Goal: Check status: Check status

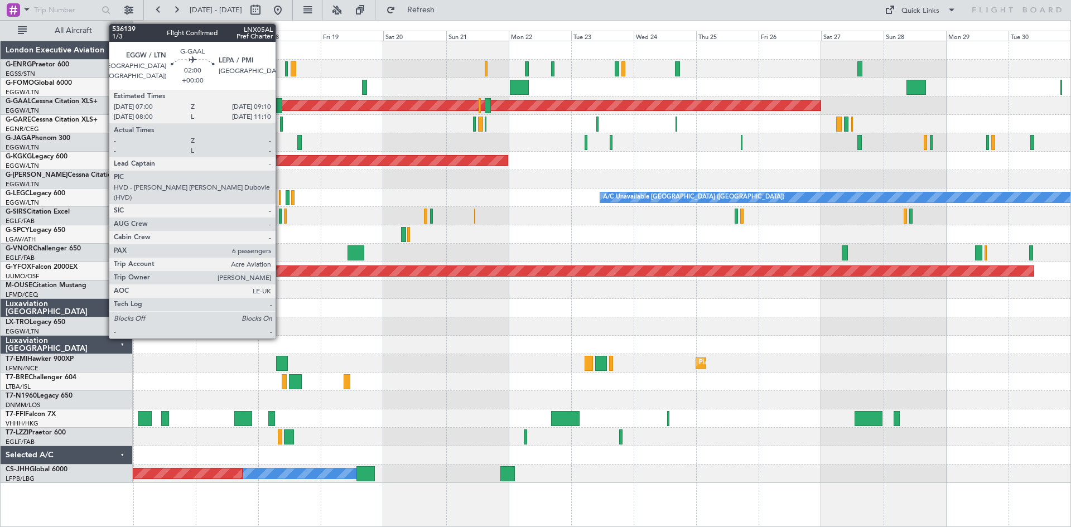
click at [281, 109] on div at bounding box center [279, 105] width 6 height 15
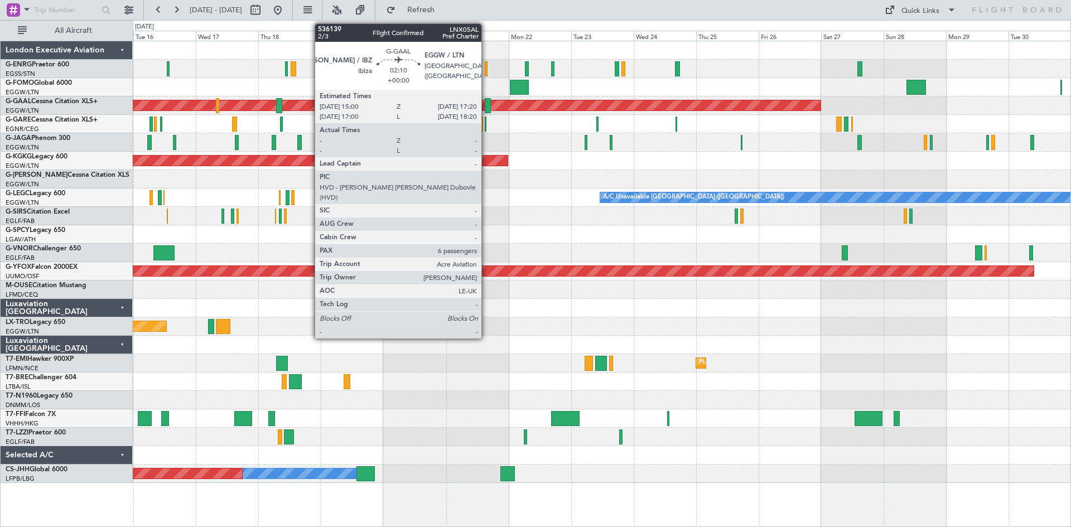
click at [487, 108] on div at bounding box center [488, 105] width 6 height 15
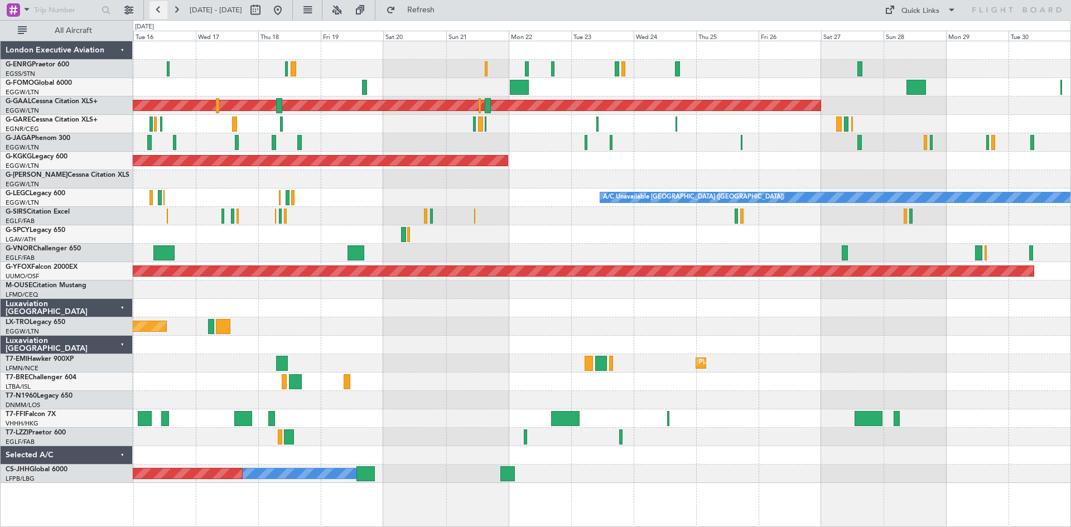
click at [161, 9] on button at bounding box center [159, 10] width 18 height 18
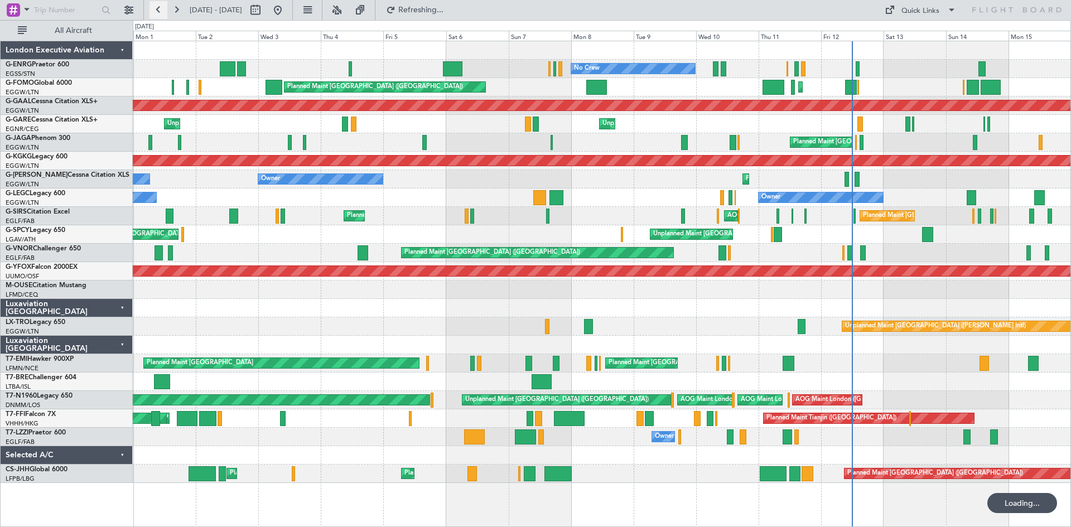
click at [161, 9] on button at bounding box center [159, 10] width 18 height 18
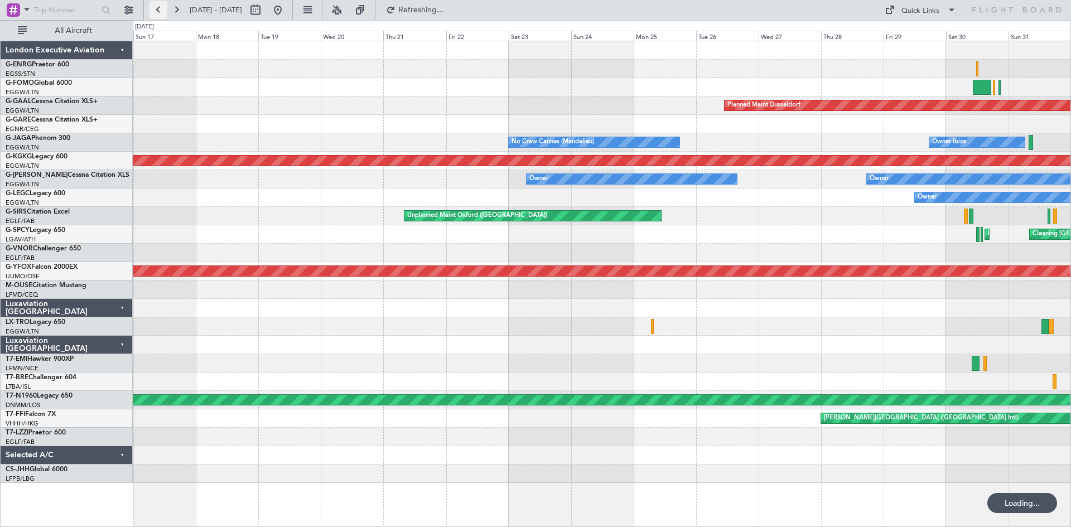
click at [161, 9] on button at bounding box center [159, 10] width 18 height 18
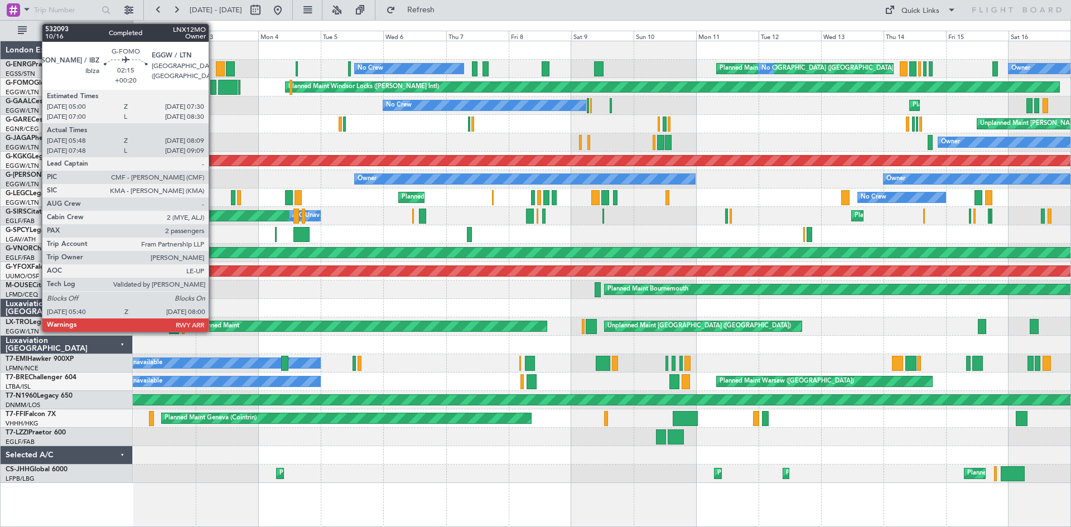
click at [214, 90] on div at bounding box center [213, 87] width 6 height 15
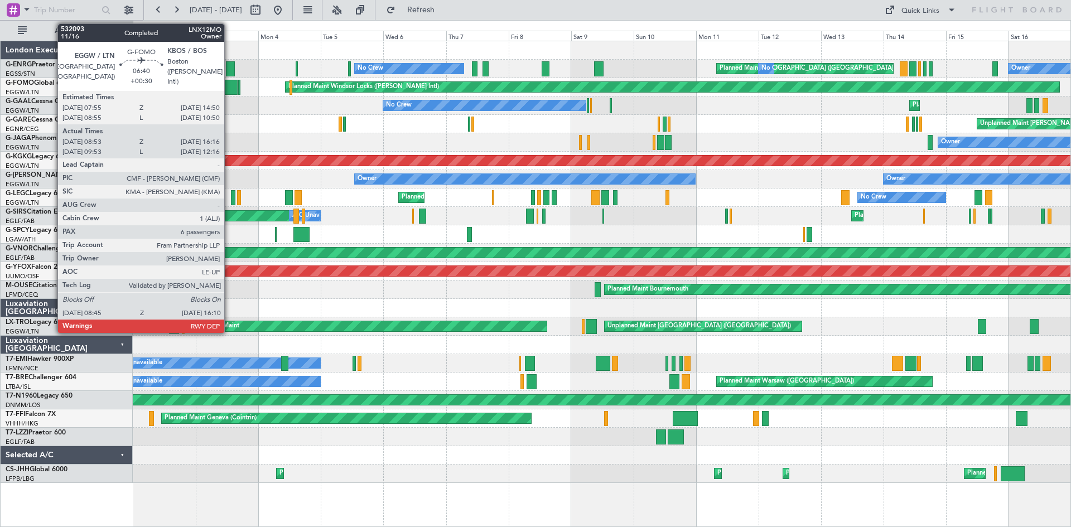
click at [229, 85] on div at bounding box center [228, 87] width 20 height 15
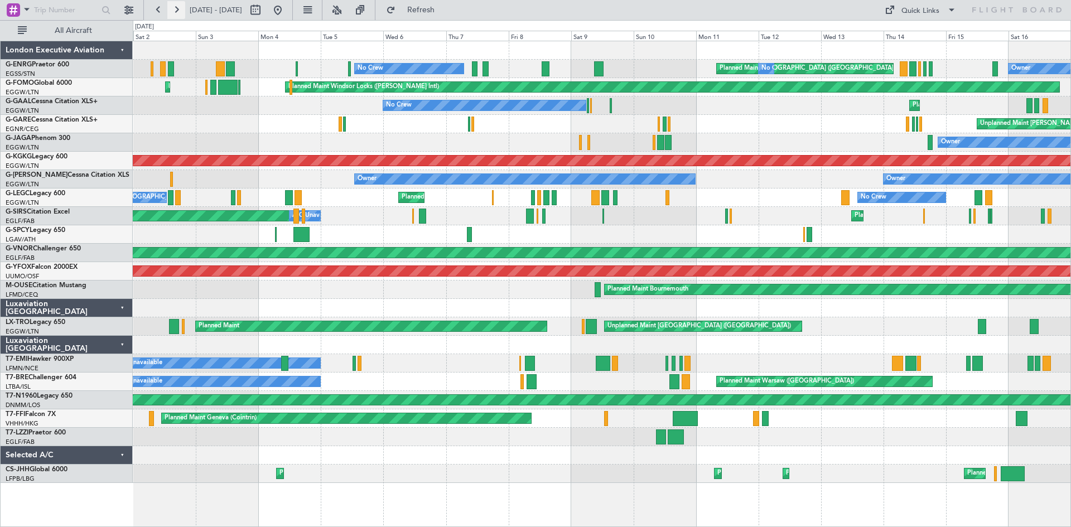
click at [175, 10] on button at bounding box center [176, 10] width 18 height 18
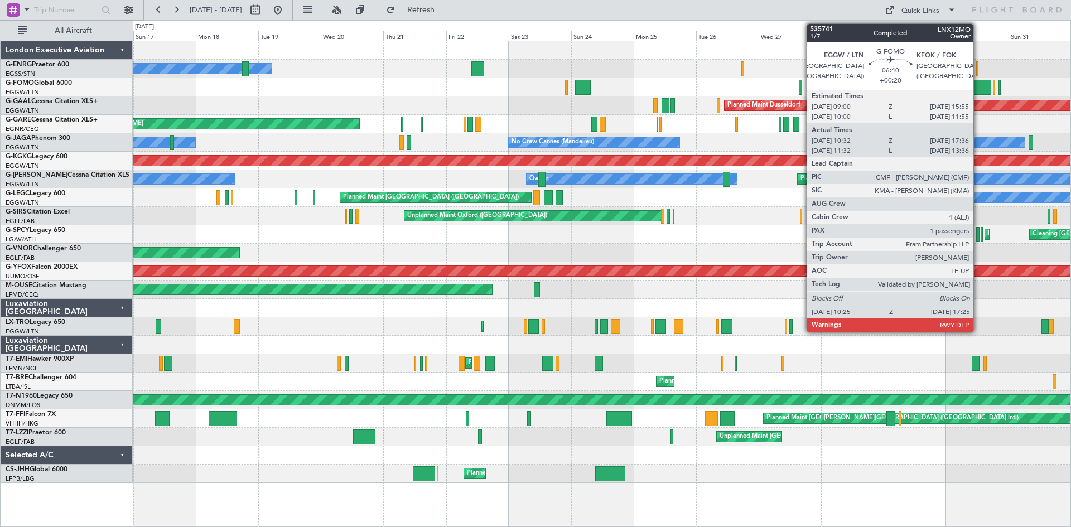
click at [979, 89] on div at bounding box center [982, 87] width 18 height 15
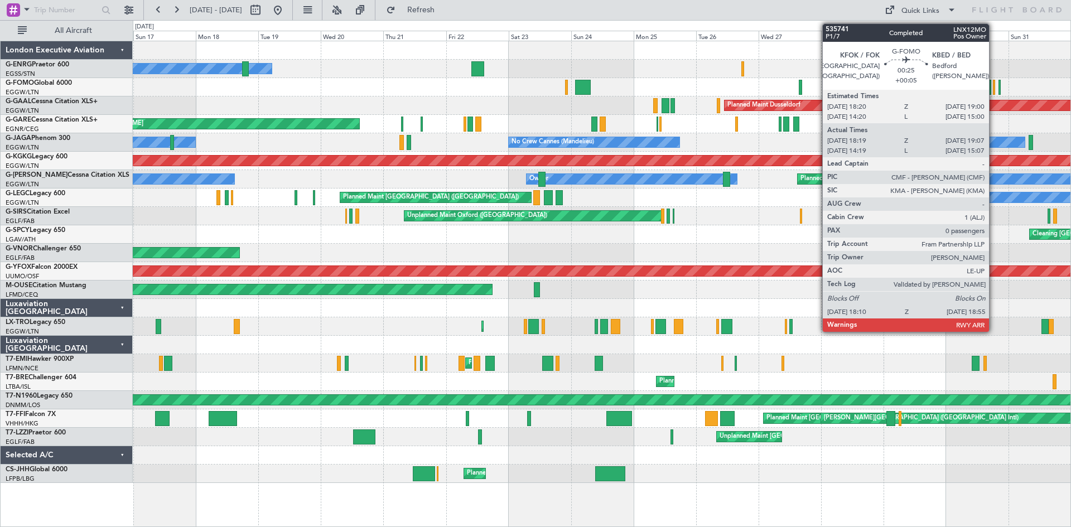
click at [994, 92] on div at bounding box center [994, 87] width 2 height 15
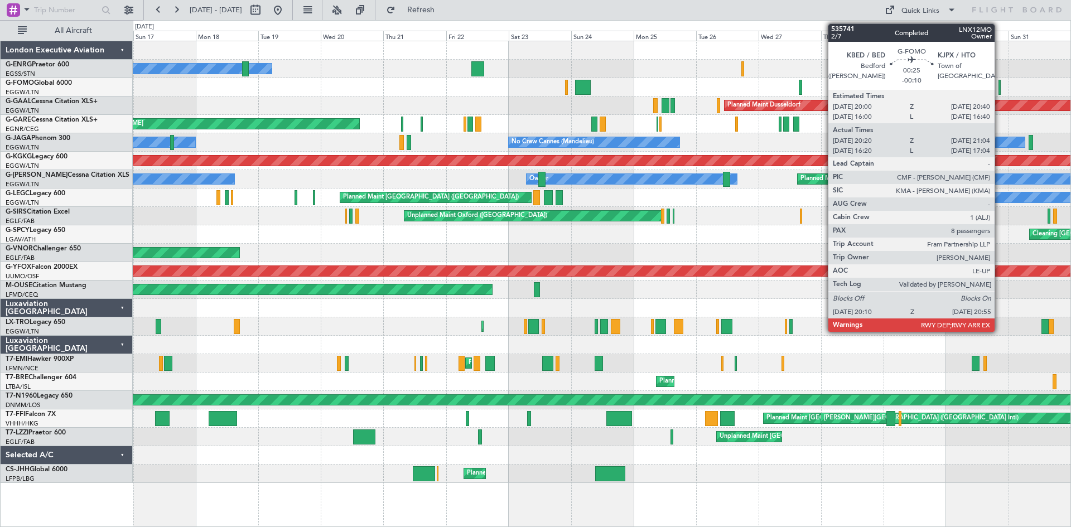
click at [1000, 89] on div at bounding box center [1000, 87] width 2 height 15
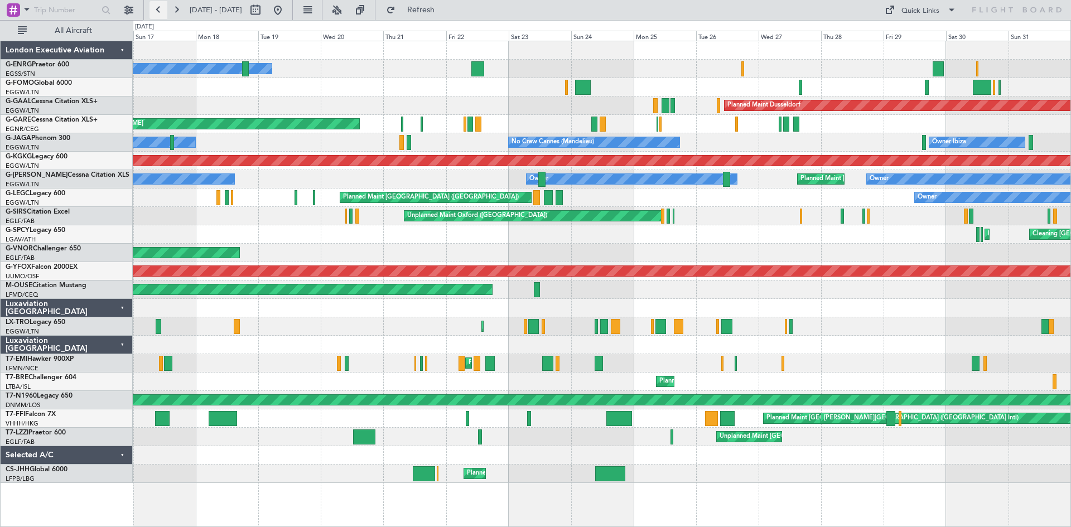
click at [156, 6] on button at bounding box center [159, 10] width 18 height 18
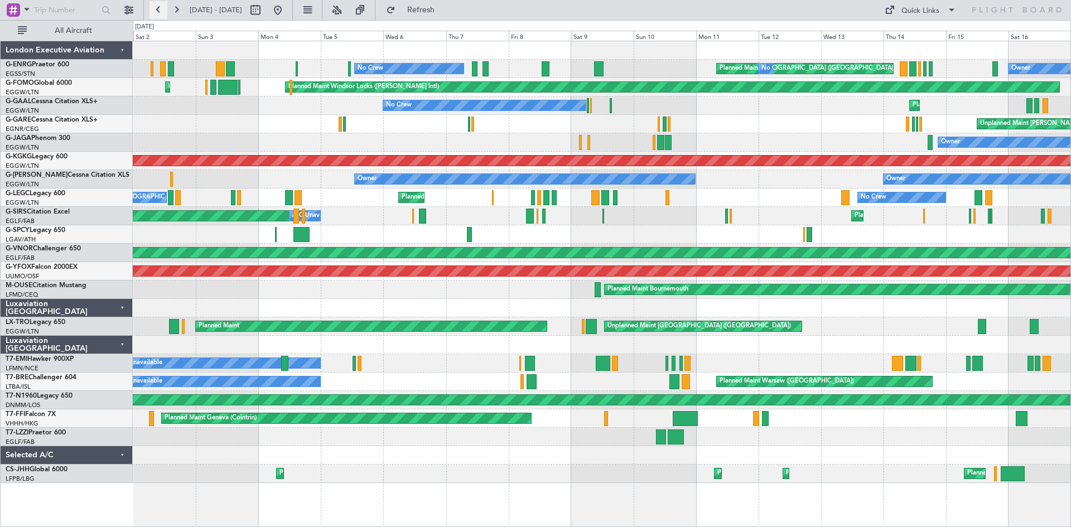
click at [155, 9] on button at bounding box center [159, 10] width 18 height 18
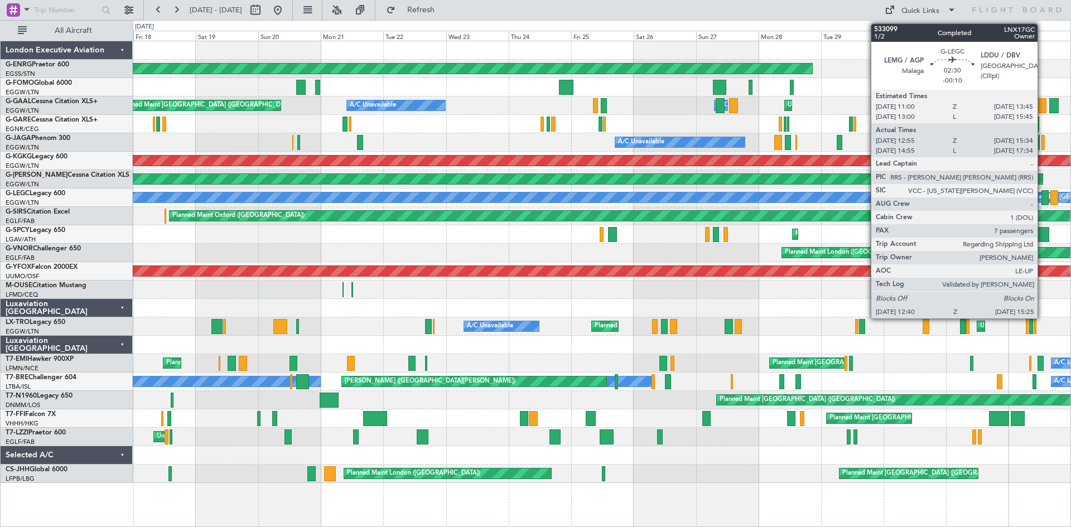
click at [1043, 199] on div at bounding box center [1045, 197] width 7 height 15
click at [1044, 199] on div at bounding box center [1045, 197] width 7 height 15
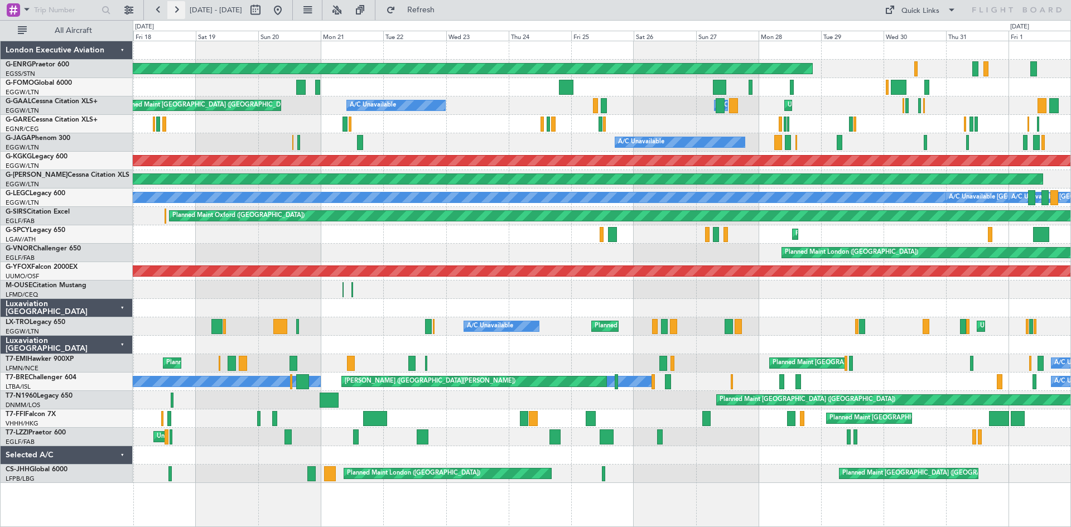
click at [174, 11] on button at bounding box center [176, 10] width 18 height 18
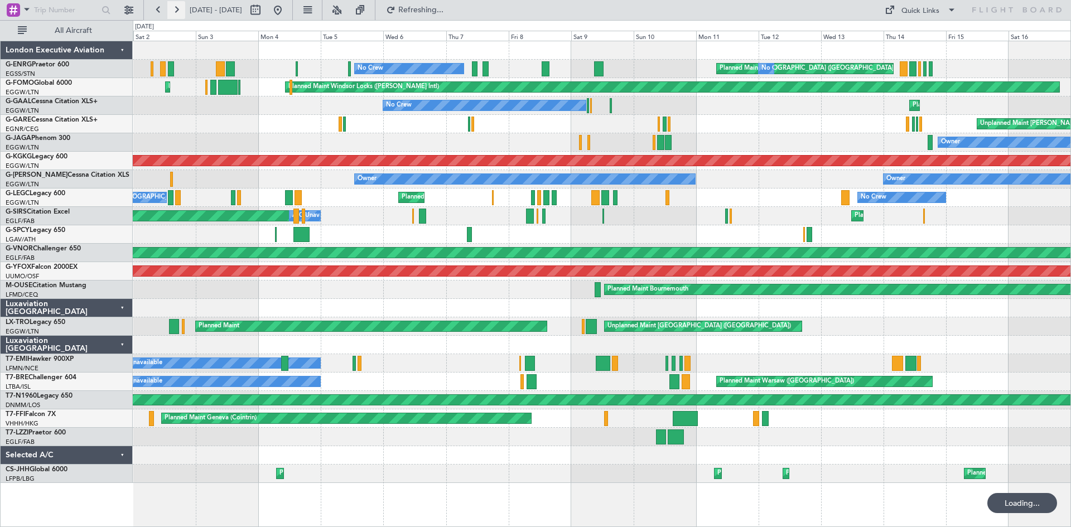
click at [174, 11] on button at bounding box center [176, 10] width 18 height 18
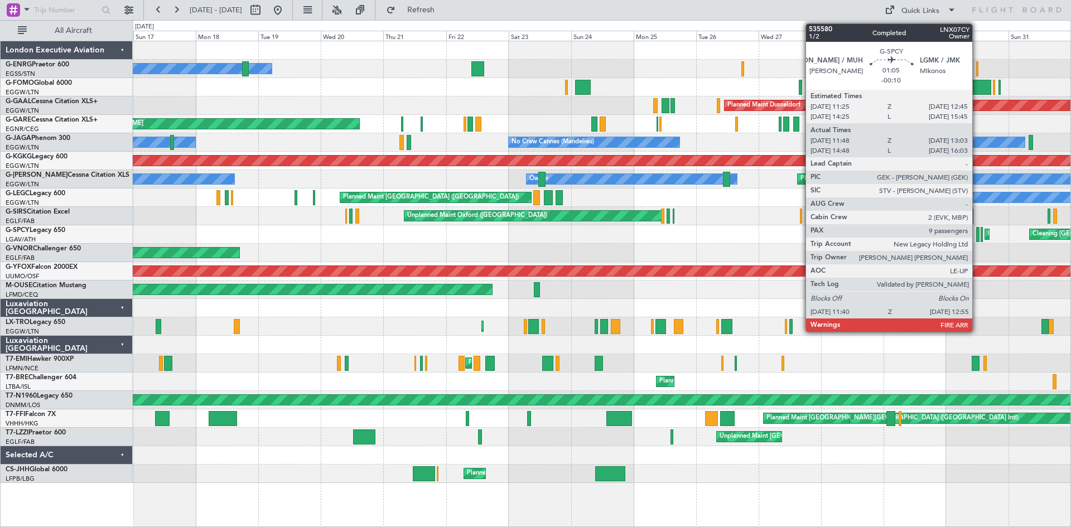
click at [978, 234] on div at bounding box center [978, 234] width 3 height 15
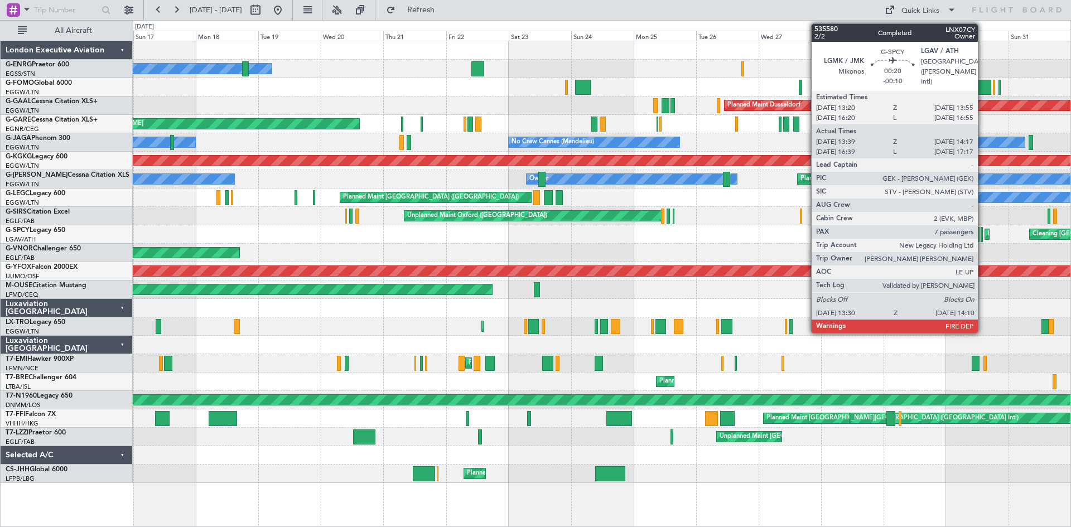
click at [983, 235] on div at bounding box center [982, 234] width 2 height 15
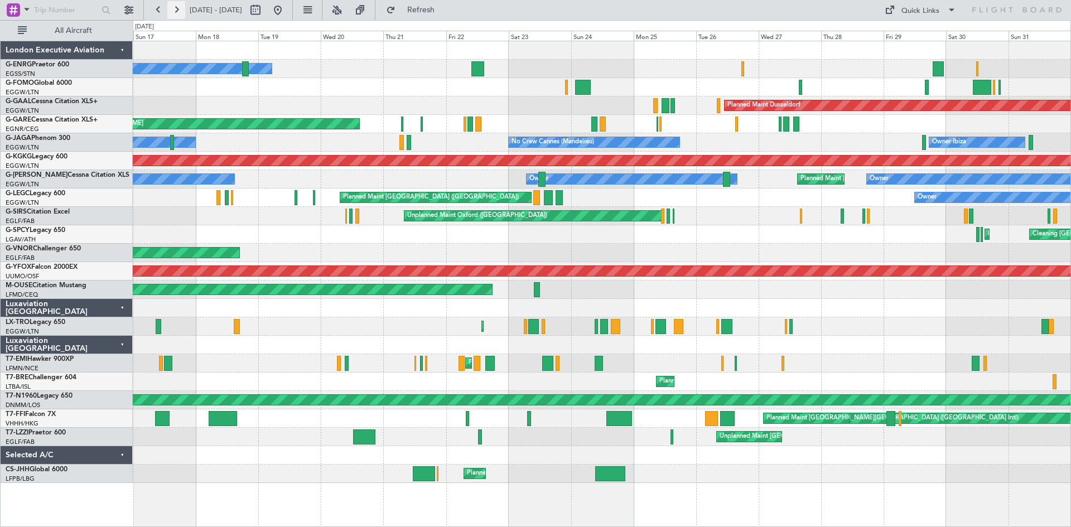
click at [171, 9] on button at bounding box center [176, 10] width 18 height 18
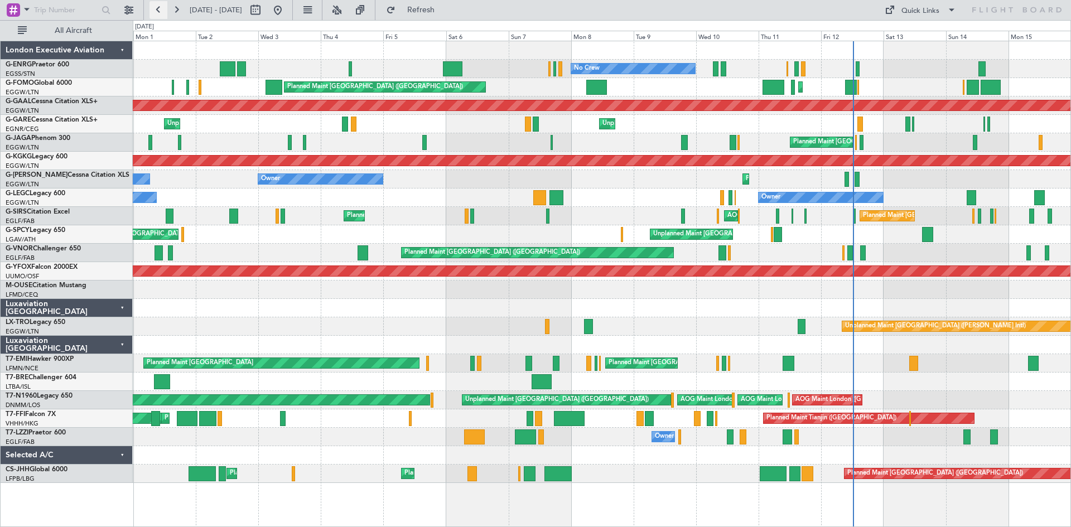
click at [160, 7] on button at bounding box center [159, 10] width 18 height 18
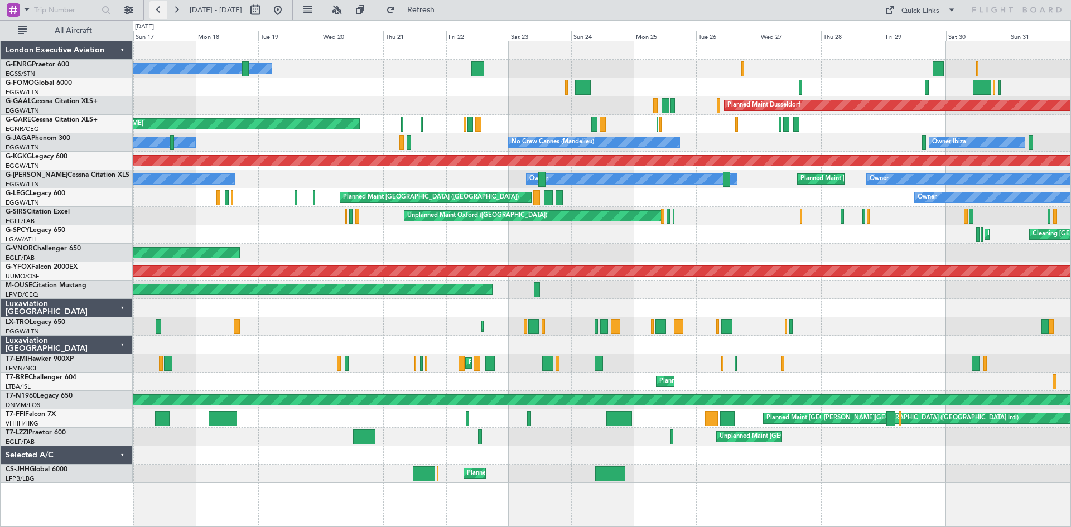
click at [160, 7] on button at bounding box center [159, 10] width 18 height 18
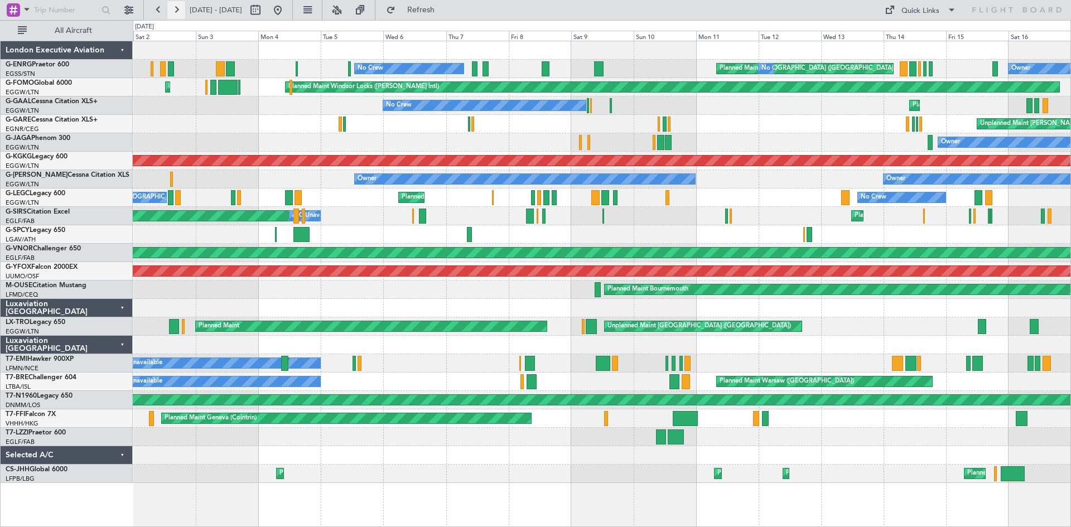
click at [180, 8] on button at bounding box center [176, 10] width 18 height 18
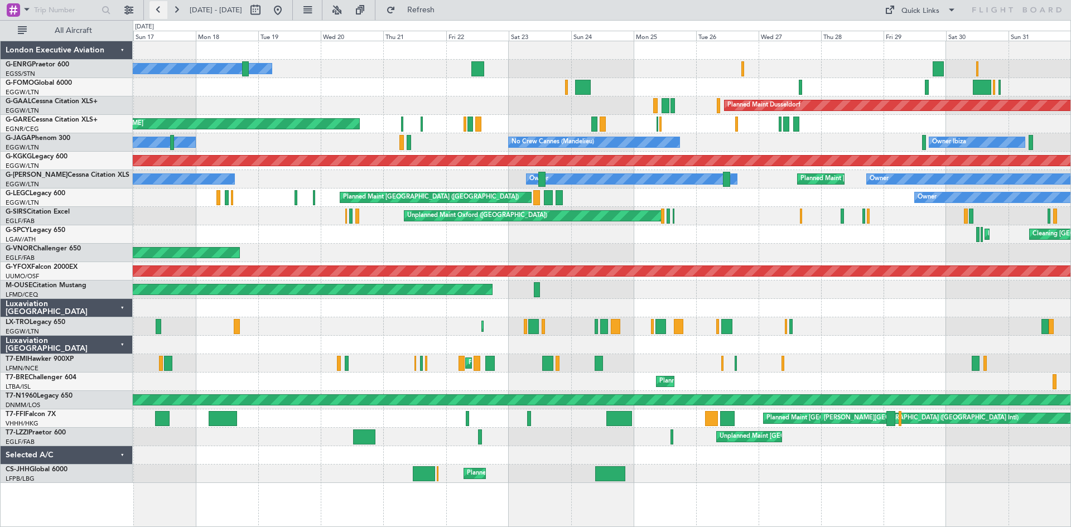
click at [154, 6] on button at bounding box center [159, 10] width 18 height 18
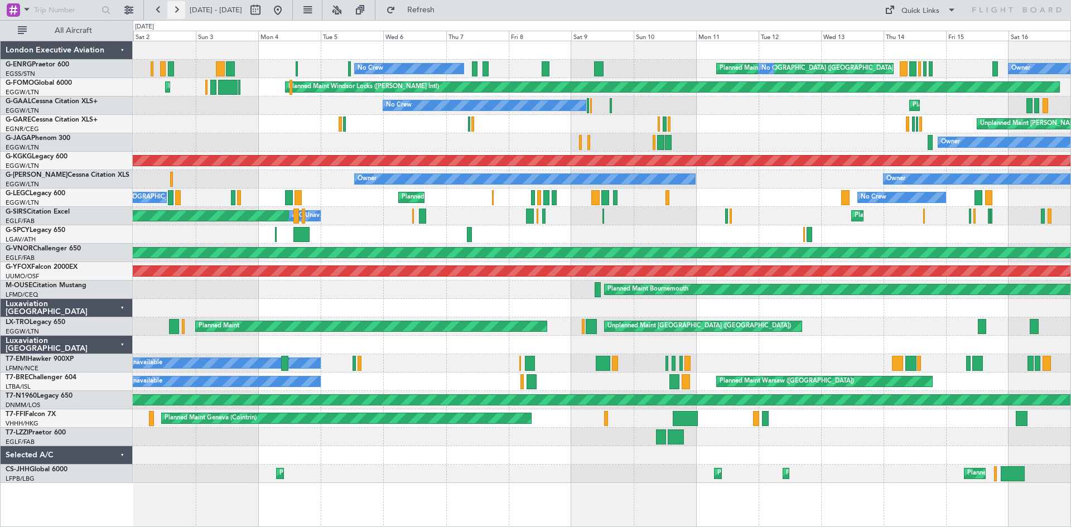
click at [177, 6] on button at bounding box center [176, 10] width 18 height 18
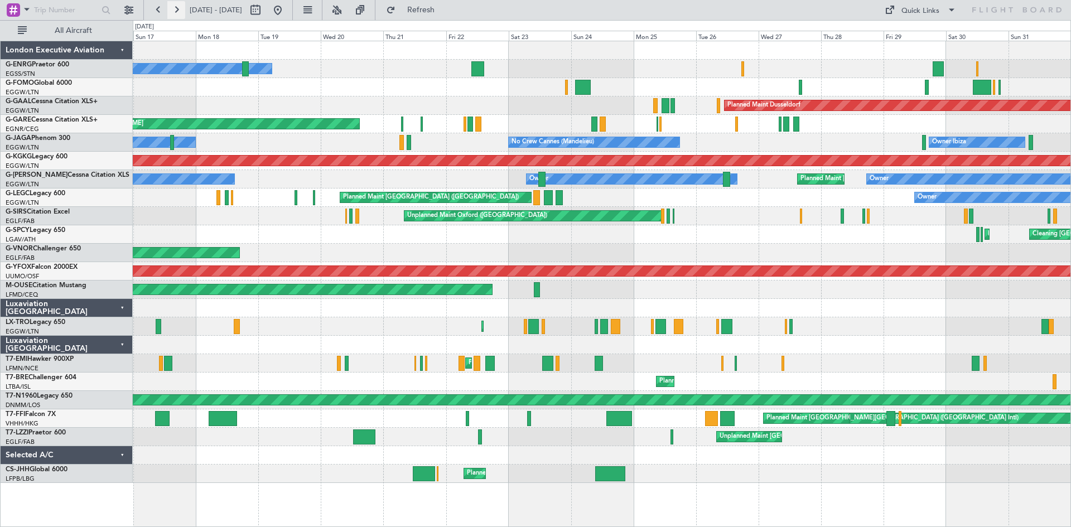
click at [175, 5] on button at bounding box center [176, 10] width 18 height 18
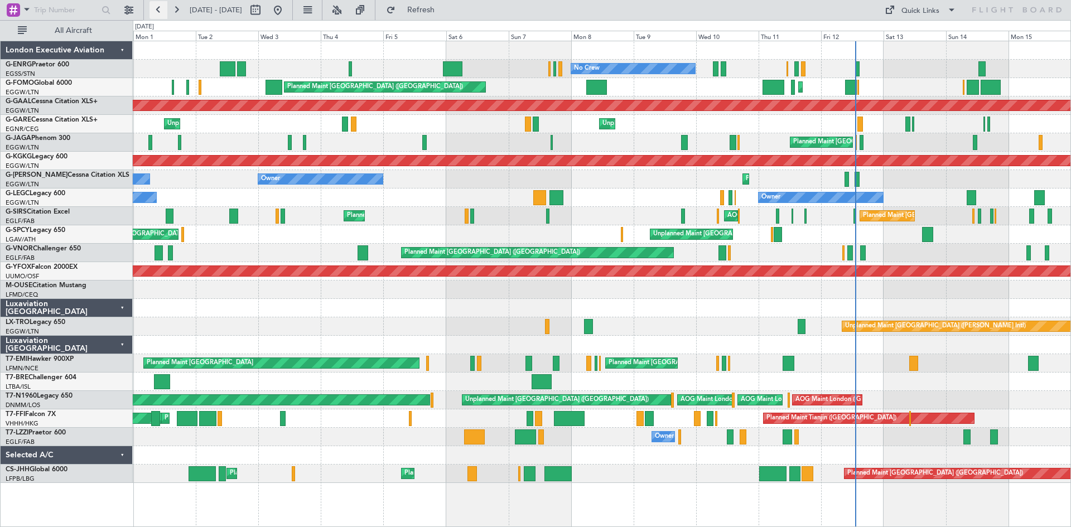
click at [160, 12] on button at bounding box center [159, 10] width 18 height 18
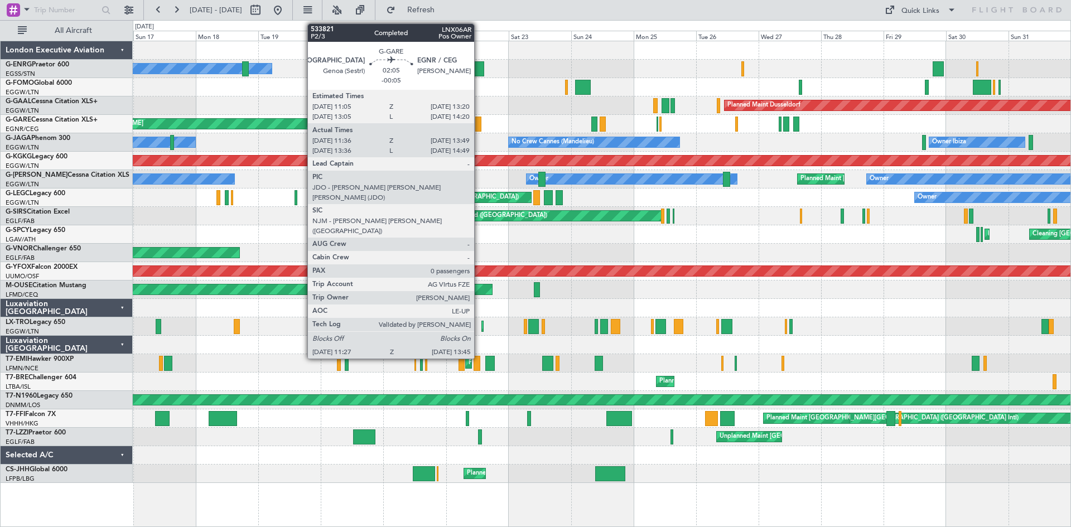
click at [479, 126] on div at bounding box center [478, 124] width 6 height 15
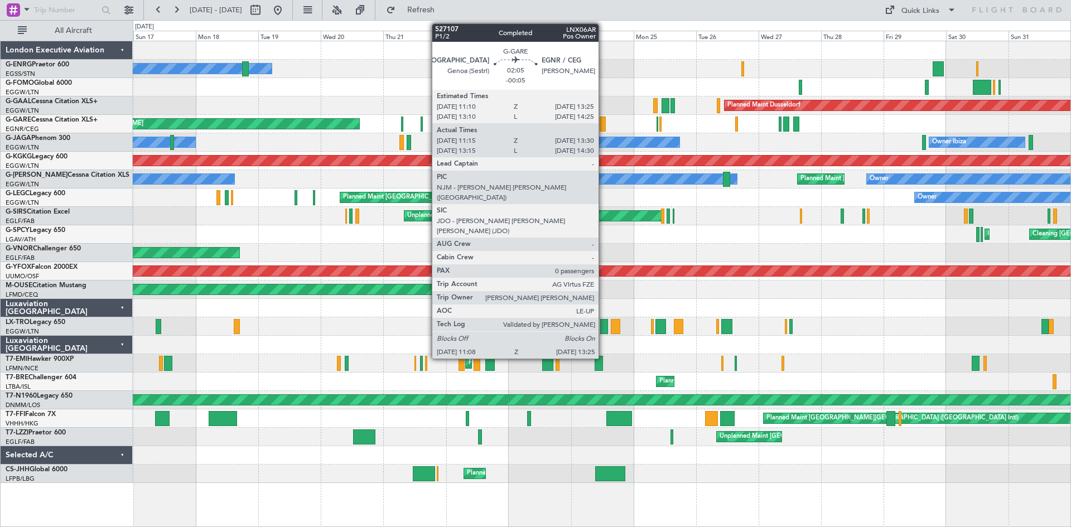
click at [604, 124] on div at bounding box center [603, 124] width 6 height 15
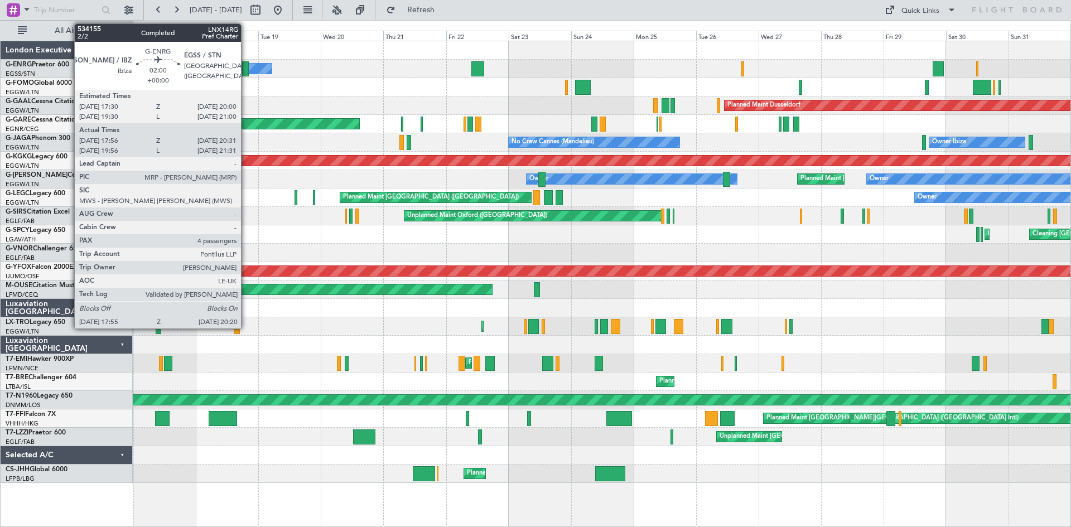
click at [246, 69] on div at bounding box center [245, 68] width 7 height 15
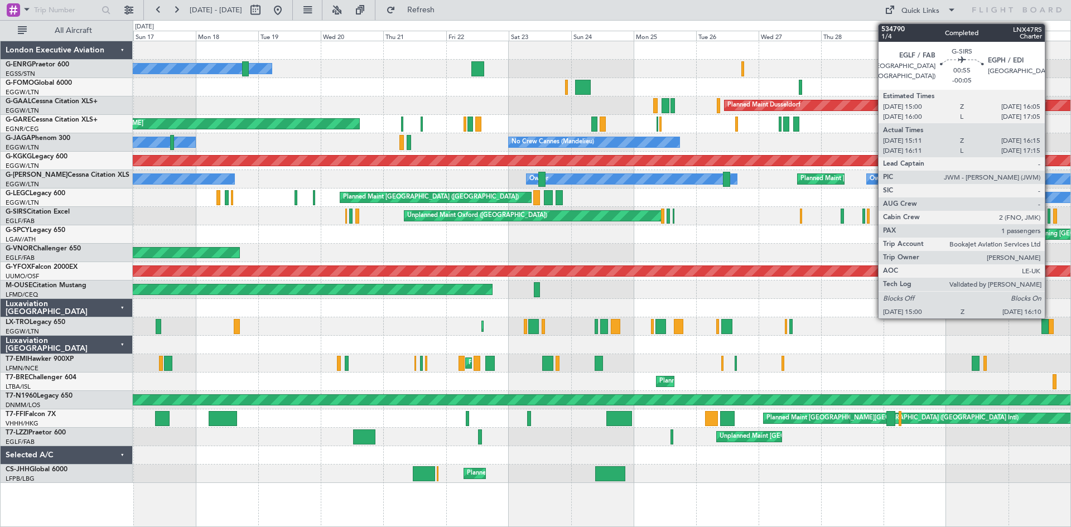
click at [1050, 217] on div at bounding box center [1049, 216] width 3 height 15
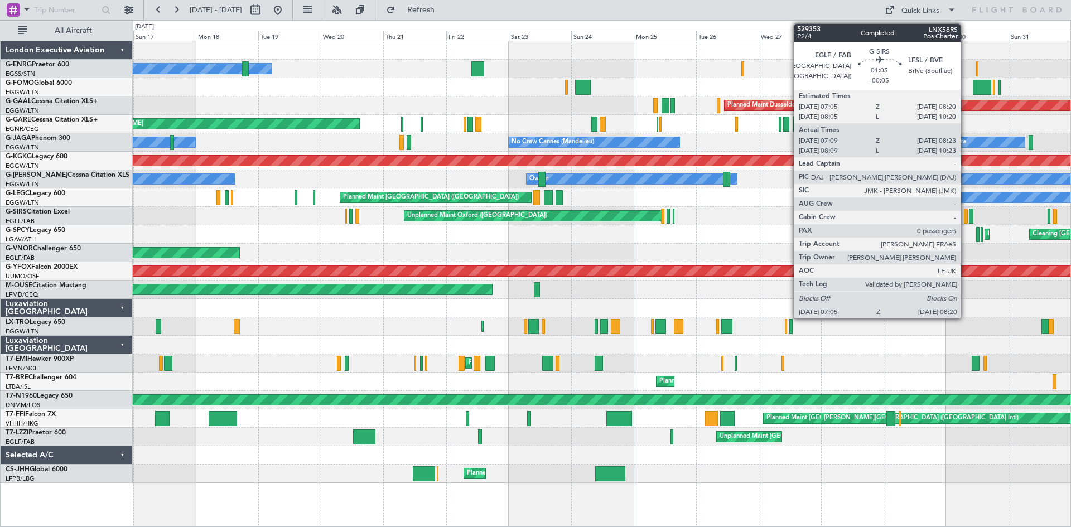
click at [966, 216] on div at bounding box center [965, 216] width 3 height 15
click at [970, 218] on div at bounding box center [971, 216] width 4 height 15
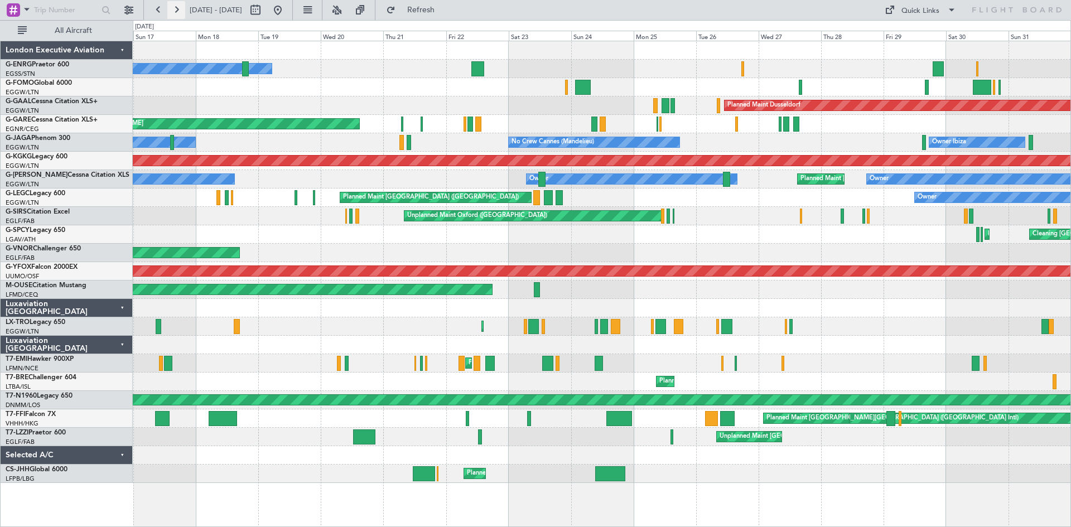
click at [173, 15] on button at bounding box center [176, 10] width 18 height 18
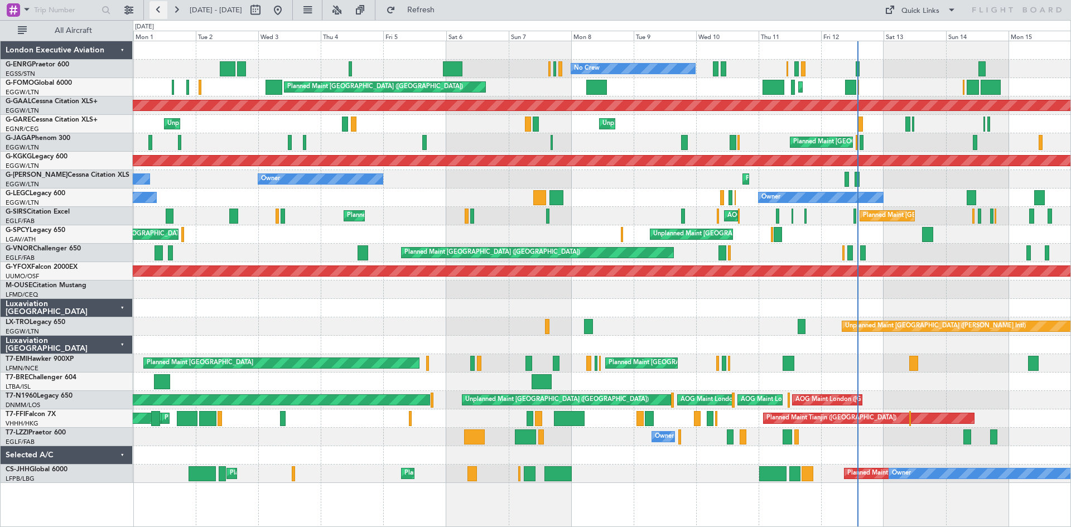
click at [159, 10] on button at bounding box center [159, 10] width 18 height 18
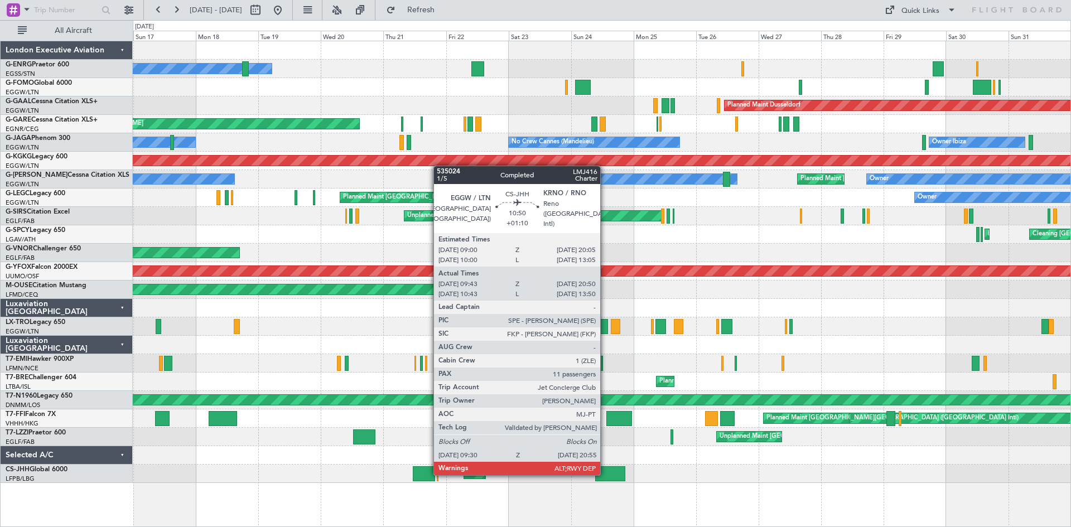
click at [606, 474] on div at bounding box center [610, 474] width 30 height 15
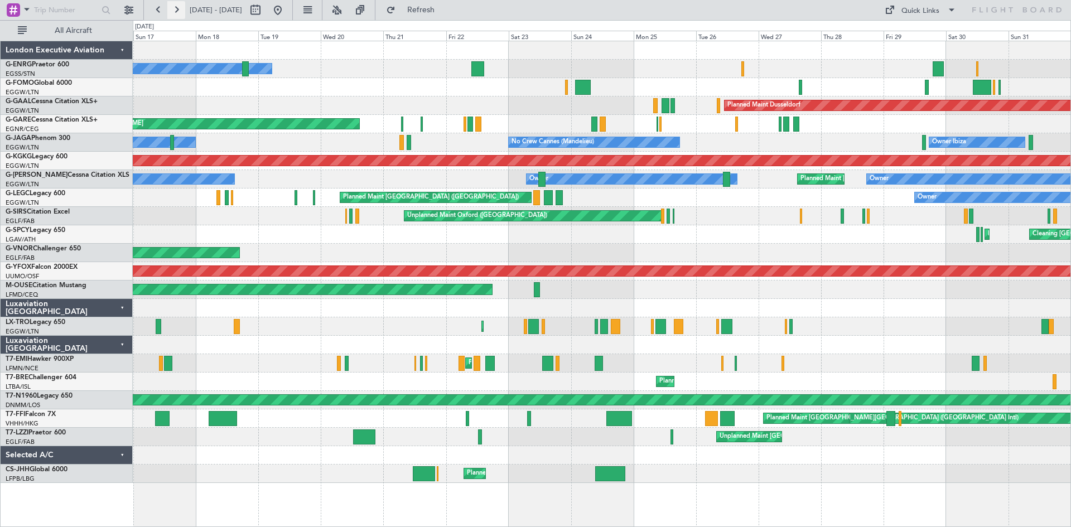
drag, startPoint x: 175, startPoint y: 8, endPoint x: 180, endPoint y: 16, distance: 9.6
click at [175, 8] on button at bounding box center [176, 10] width 18 height 18
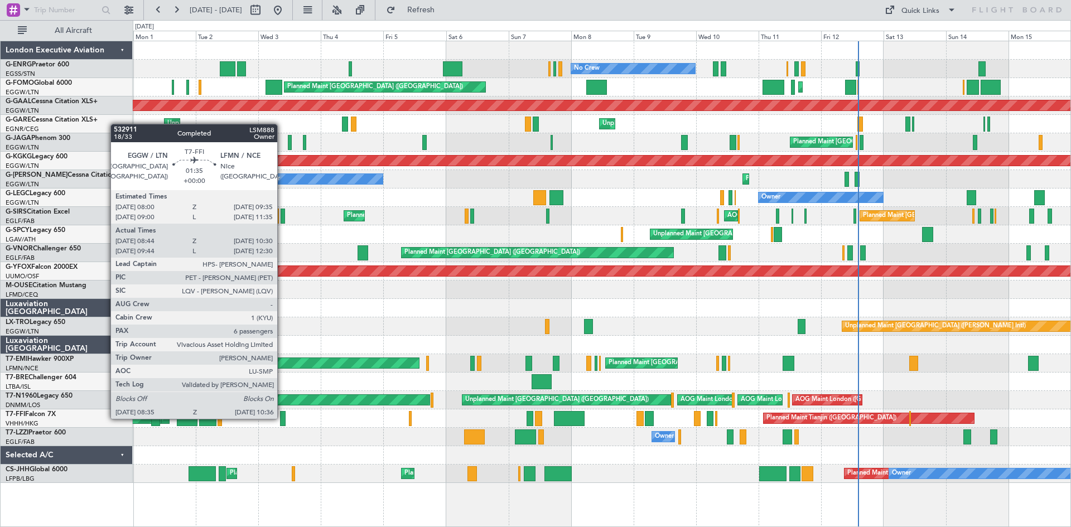
click at [282, 418] on div at bounding box center [283, 418] width 6 height 15
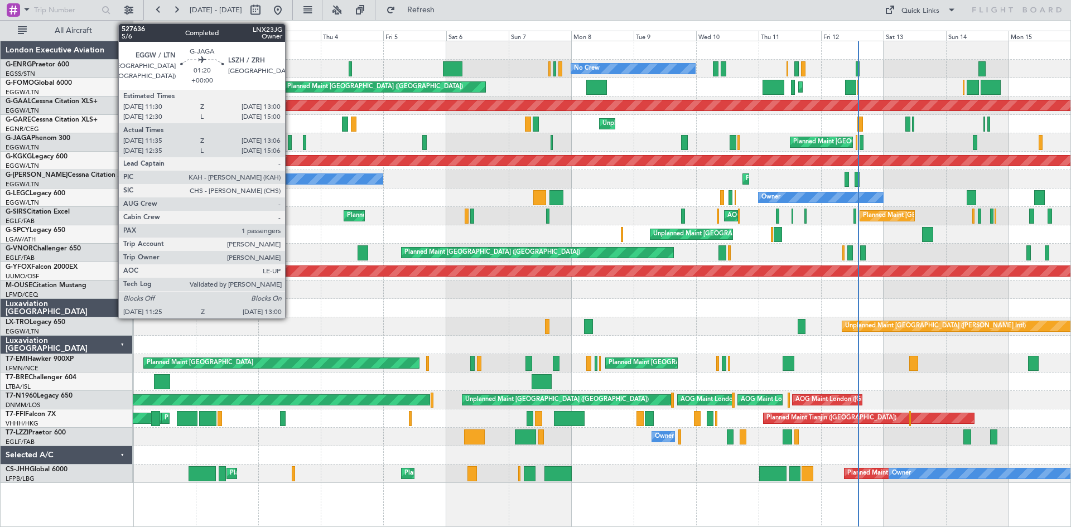
click at [290, 147] on div at bounding box center [290, 142] width 4 height 15
click at [291, 143] on div at bounding box center [290, 142] width 4 height 15
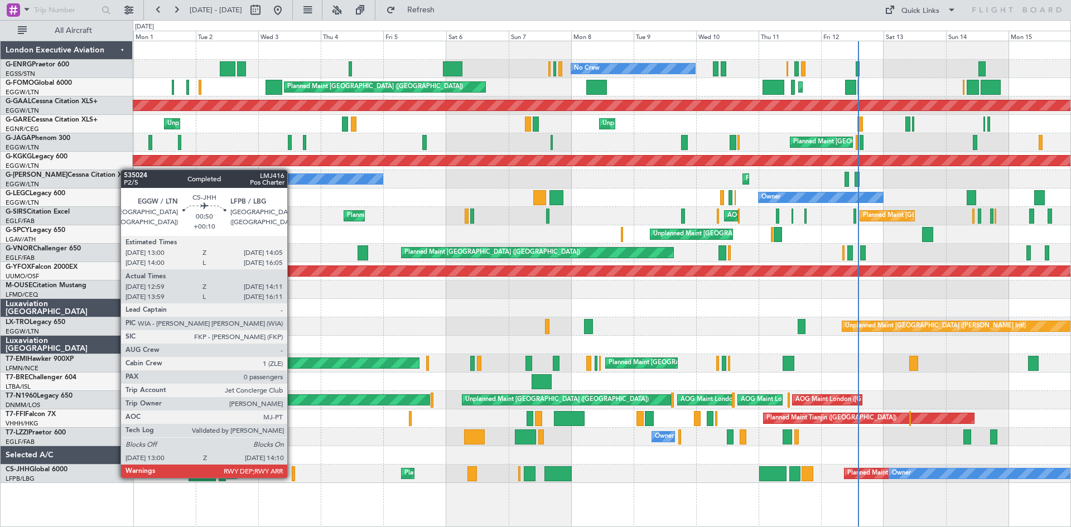
click at [292, 477] on div at bounding box center [293, 474] width 3 height 15
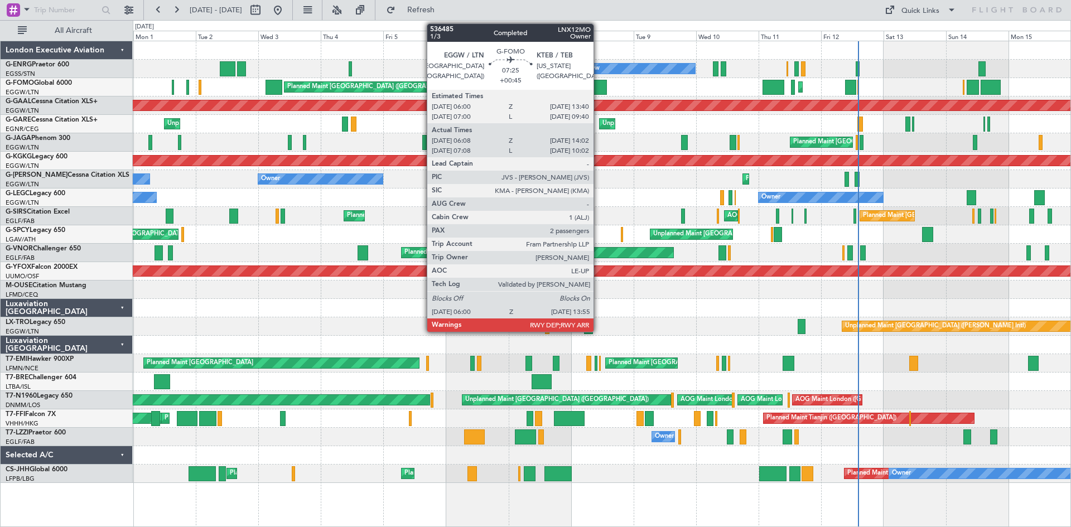
click at [599, 89] on div at bounding box center [597, 87] width 21 height 15
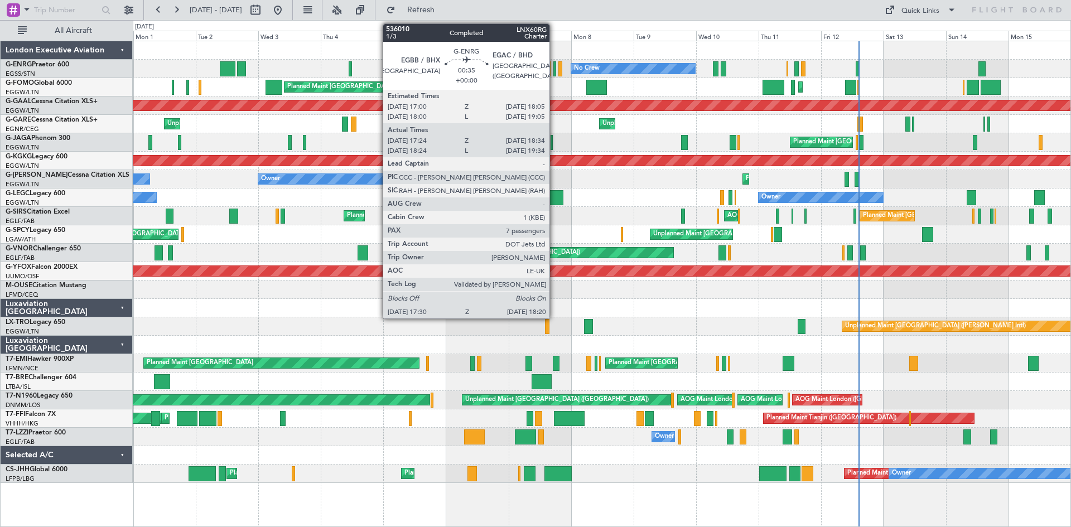
click at [555, 73] on div at bounding box center [555, 68] width 2 height 15
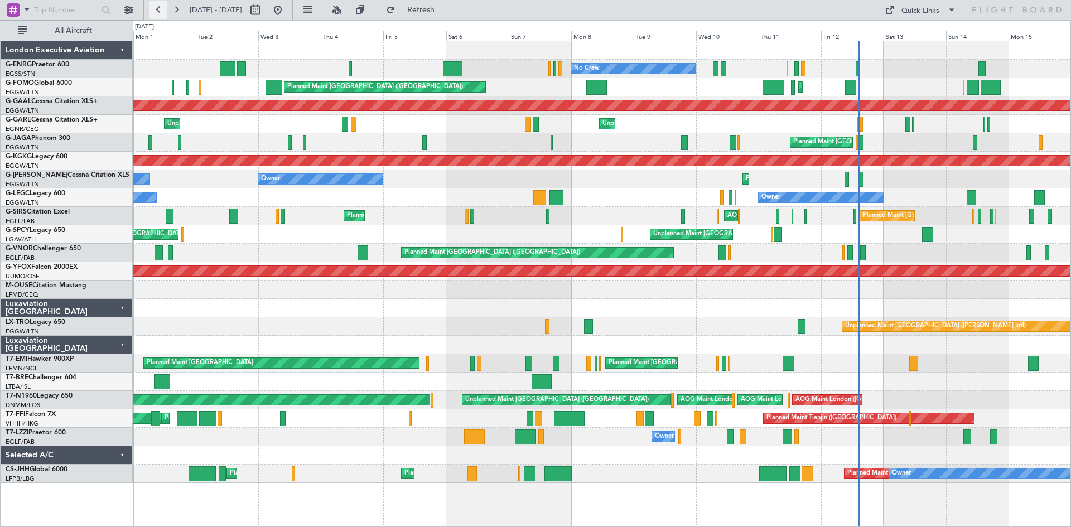
click at [156, 9] on button at bounding box center [159, 10] width 18 height 18
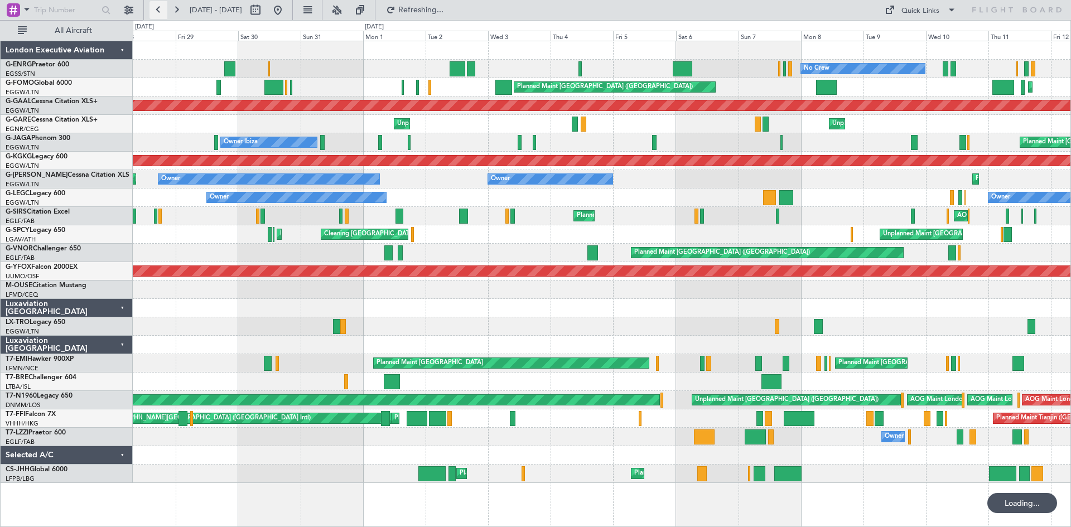
click at [156, 9] on button at bounding box center [159, 10] width 18 height 18
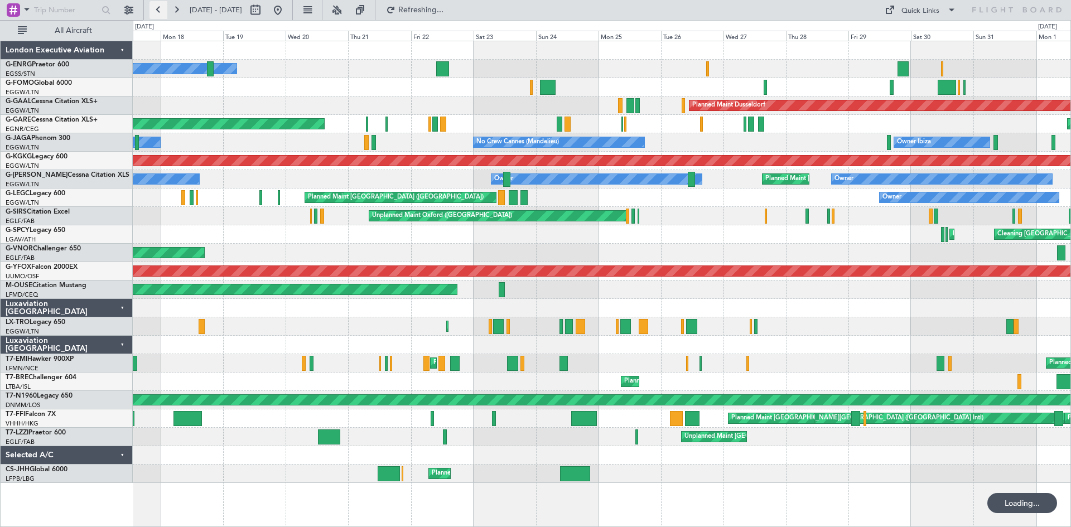
click at [156, 9] on button at bounding box center [159, 10] width 18 height 18
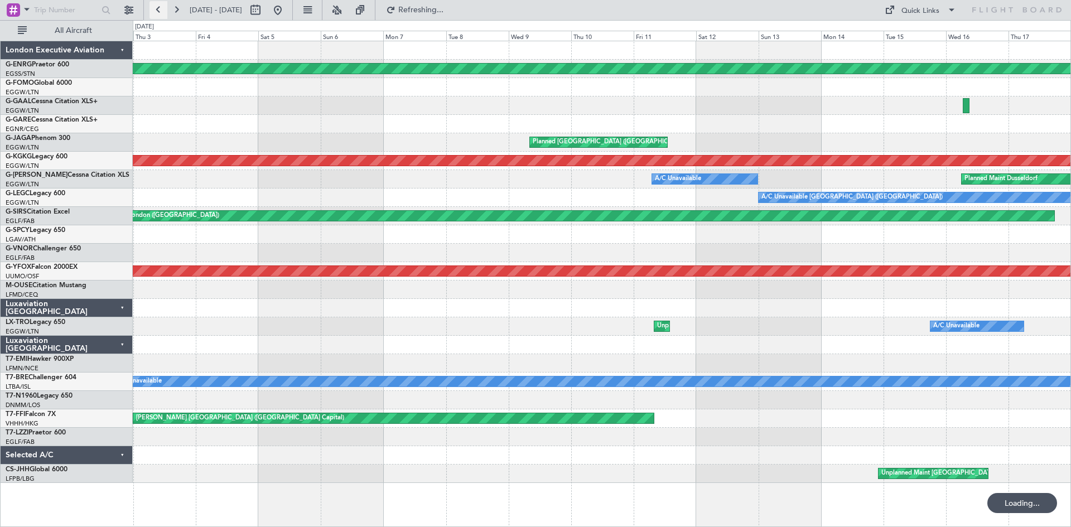
click at [156, 9] on button at bounding box center [159, 10] width 18 height 18
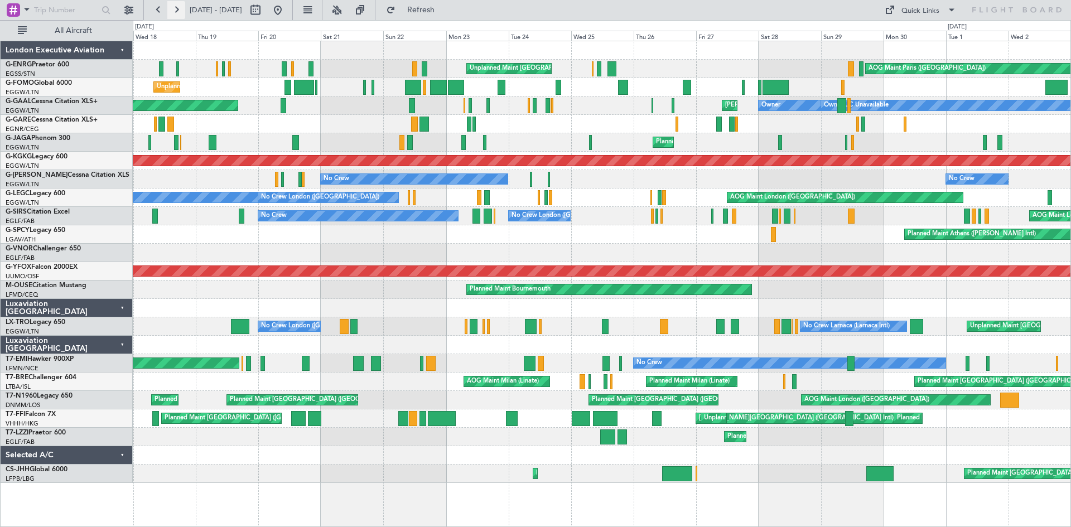
click at [183, 12] on button at bounding box center [176, 10] width 18 height 18
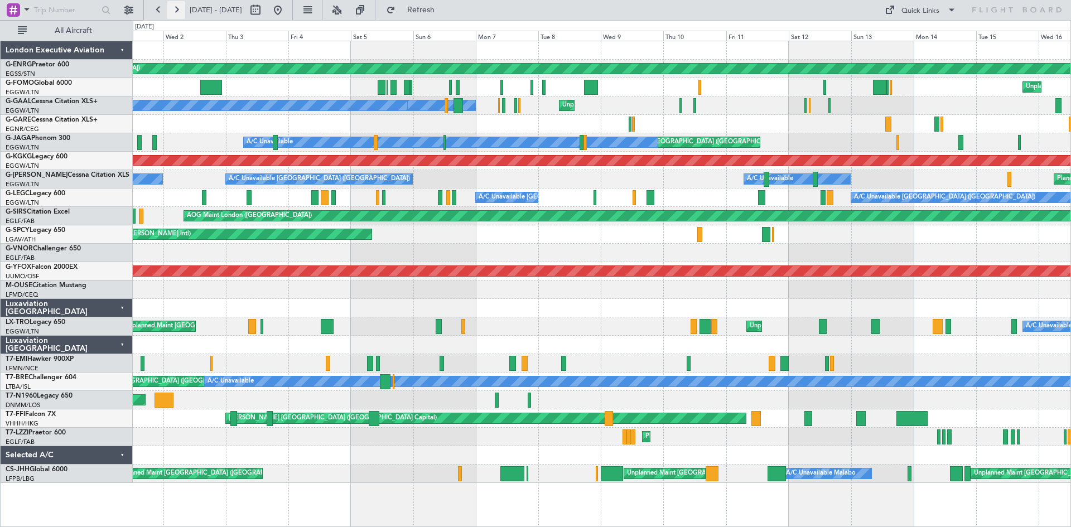
click at [177, 10] on button at bounding box center [176, 10] width 18 height 18
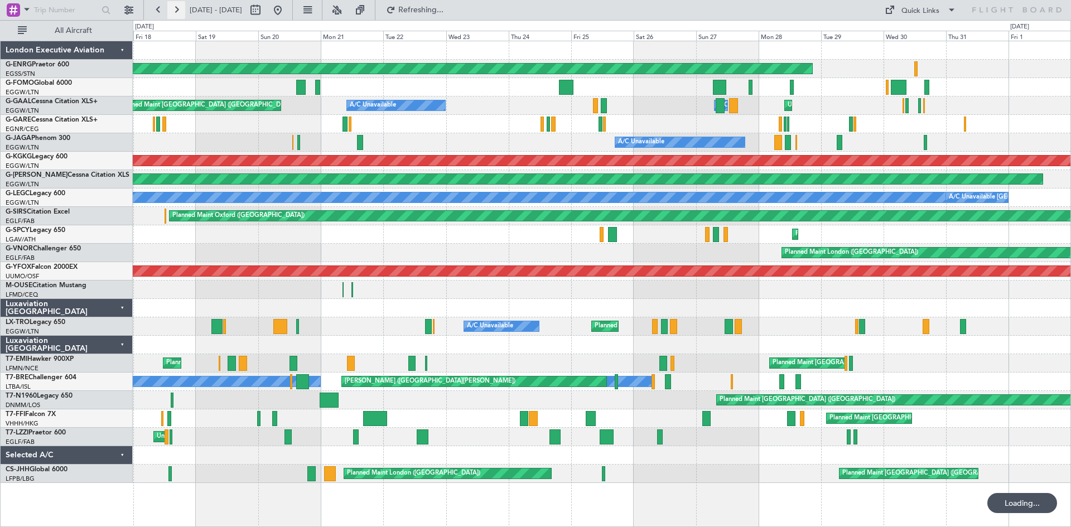
click at [177, 10] on button at bounding box center [176, 10] width 18 height 18
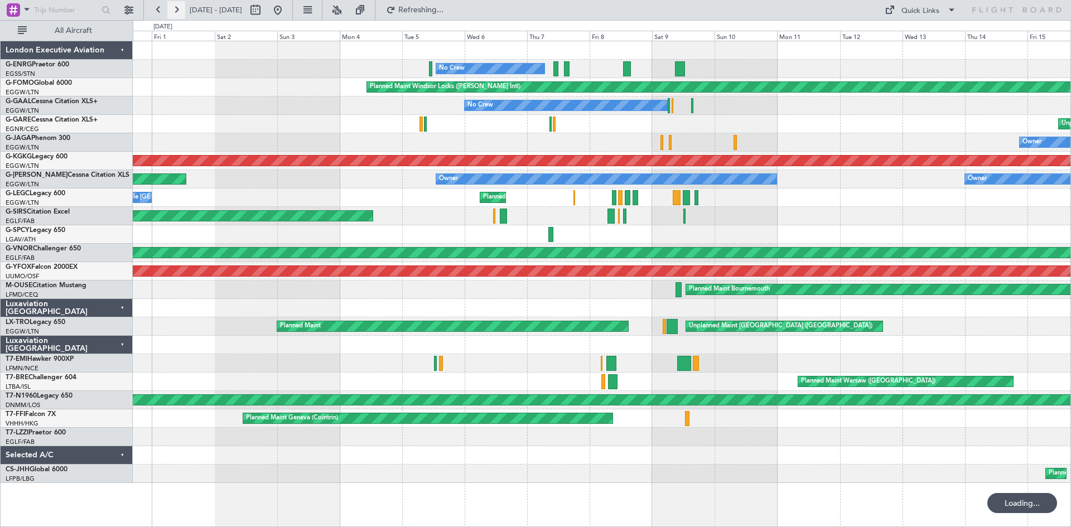
click at [177, 10] on button at bounding box center [176, 10] width 18 height 18
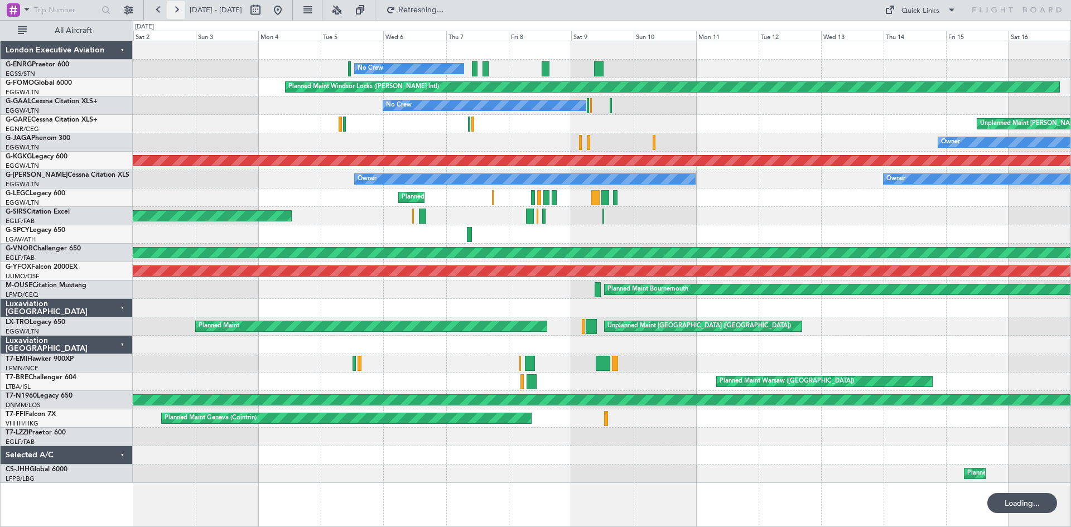
click at [177, 10] on button at bounding box center [176, 10] width 18 height 18
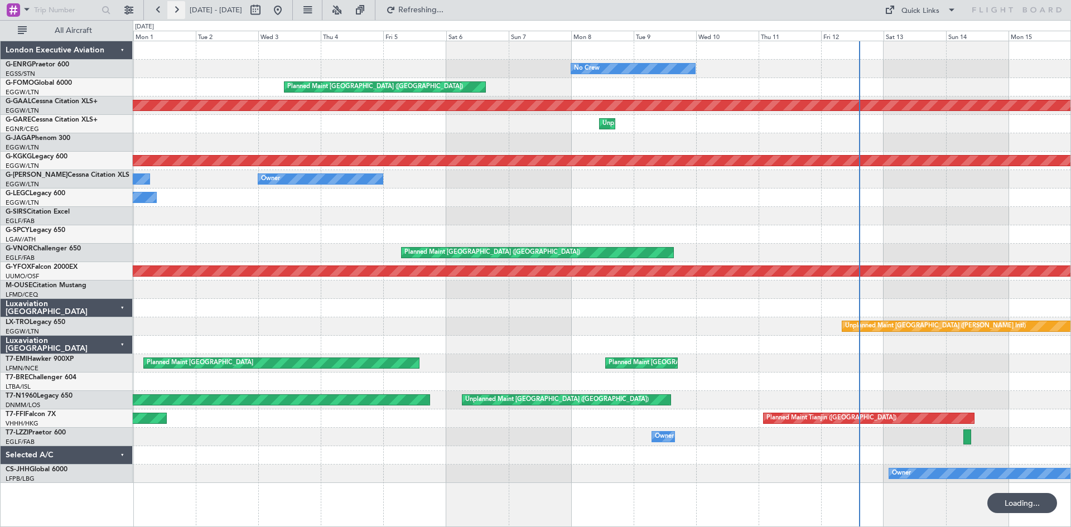
click at [177, 10] on button at bounding box center [176, 10] width 18 height 18
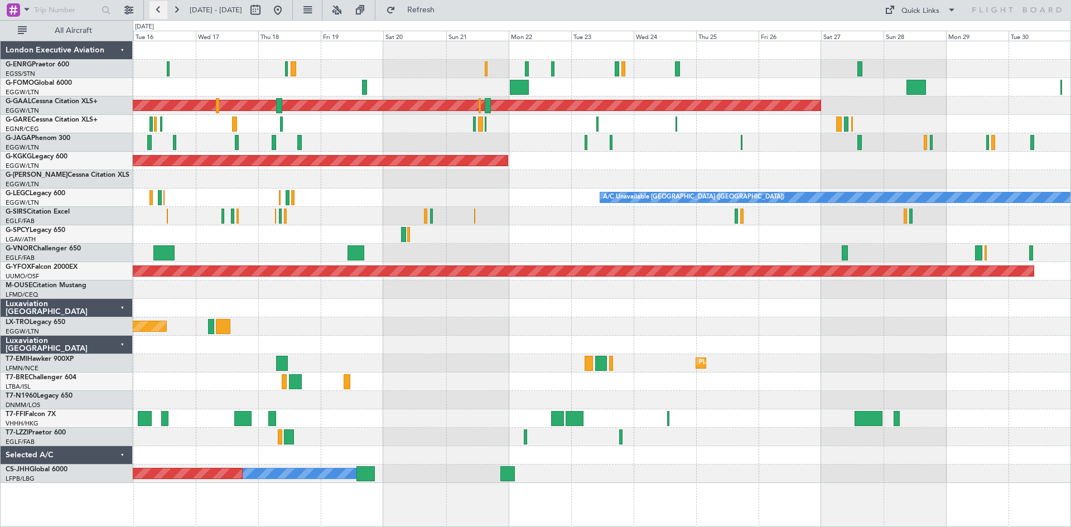
click at [157, 12] on button at bounding box center [159, 10] width 18 height 18
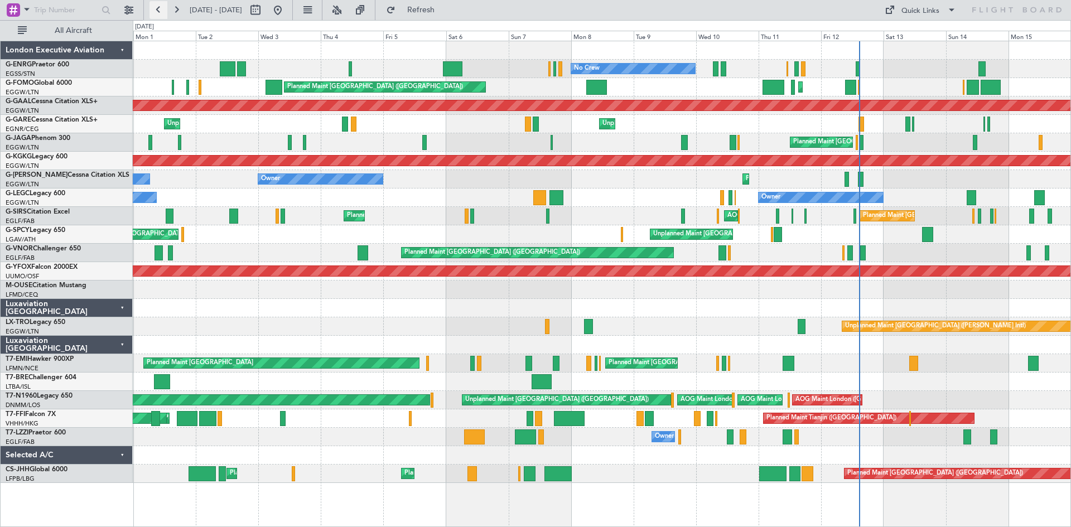
click at [159, 6] on button at bounding box center [159, 10] width 18 height 18
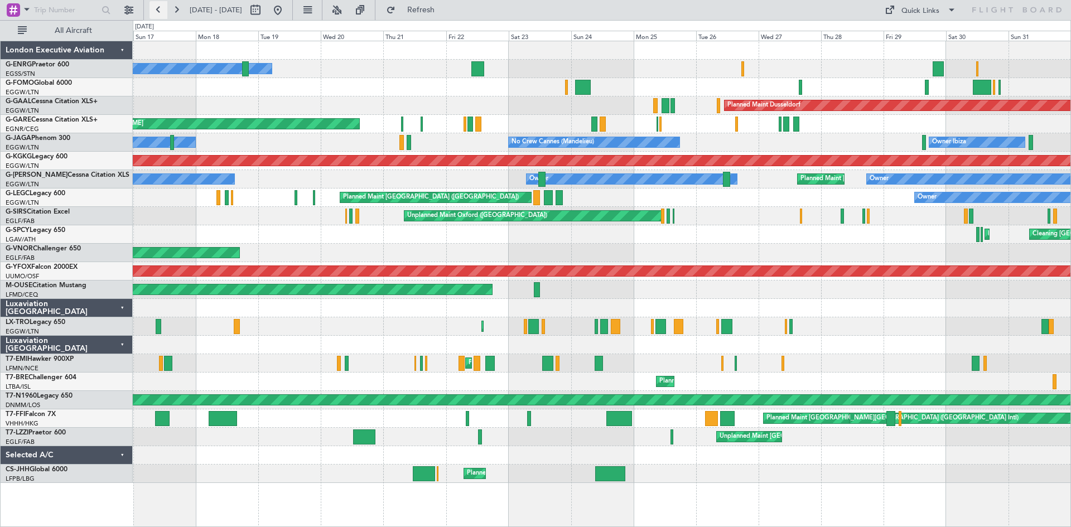
click at [159, 6] on button at bounding box center [159, 10] width 18 height 18
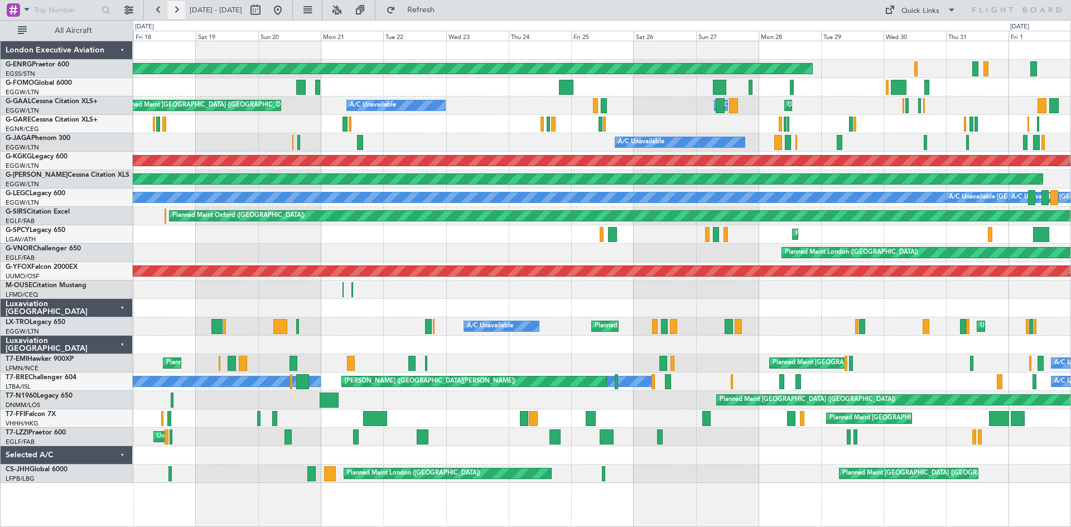
click at [174, 10] on button at bounding box center [176, 10] width 18 height 18
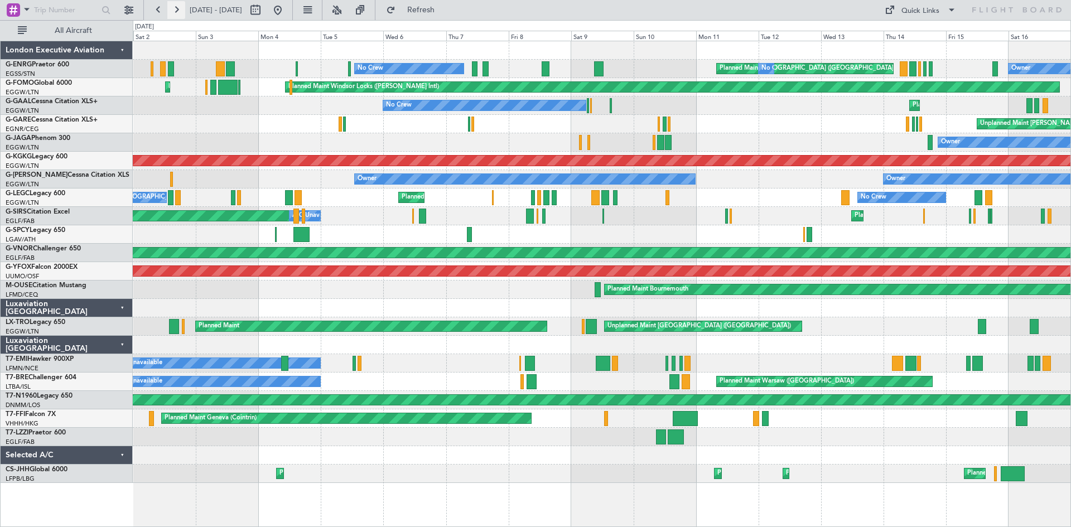
click at [181, 15] on button at bounding box center [176, 10] width 18 height 18
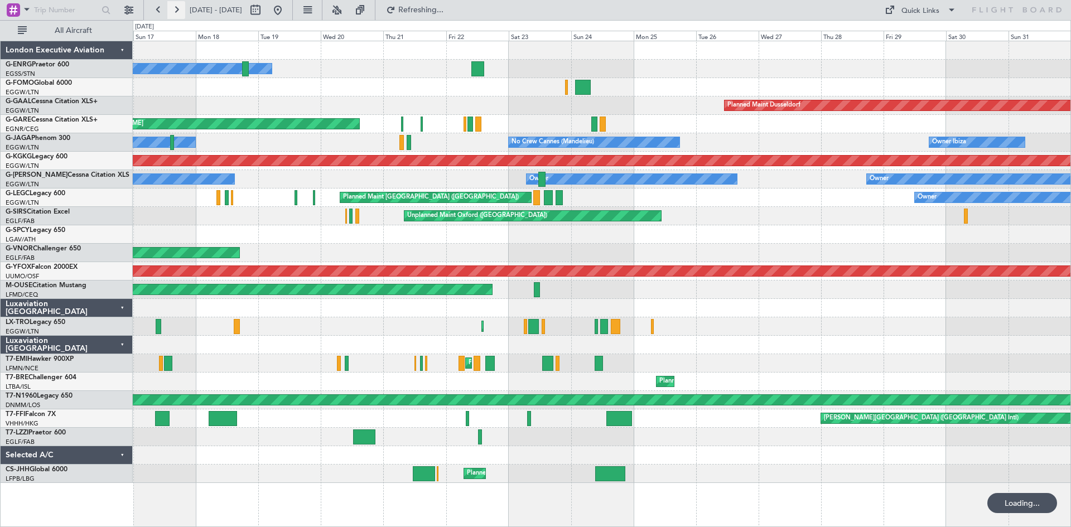
click at [181, 14] on button at bounding box center [176, 10] width 18 height 18
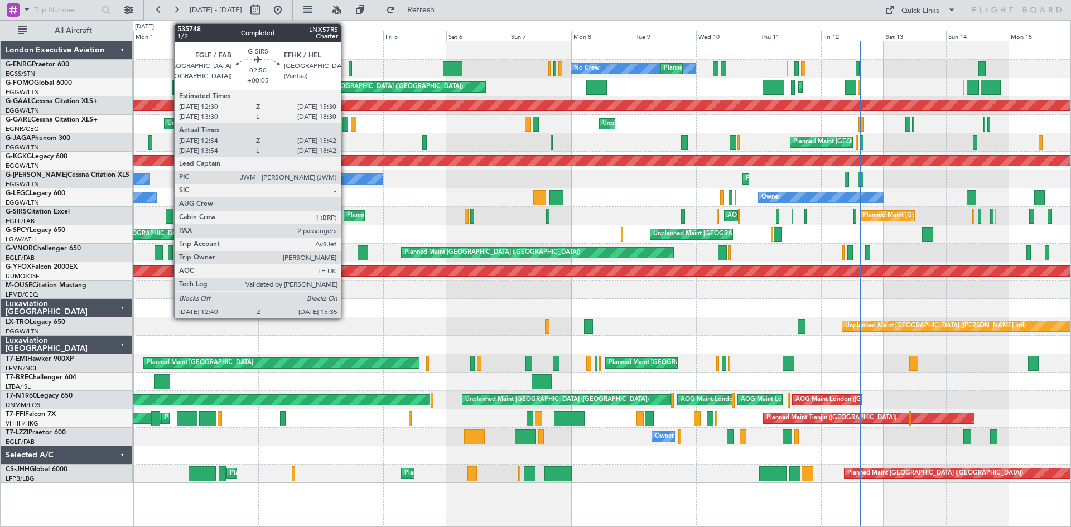
click at [169, 215] on div at bounding box center [170, 216] width 8 height 15
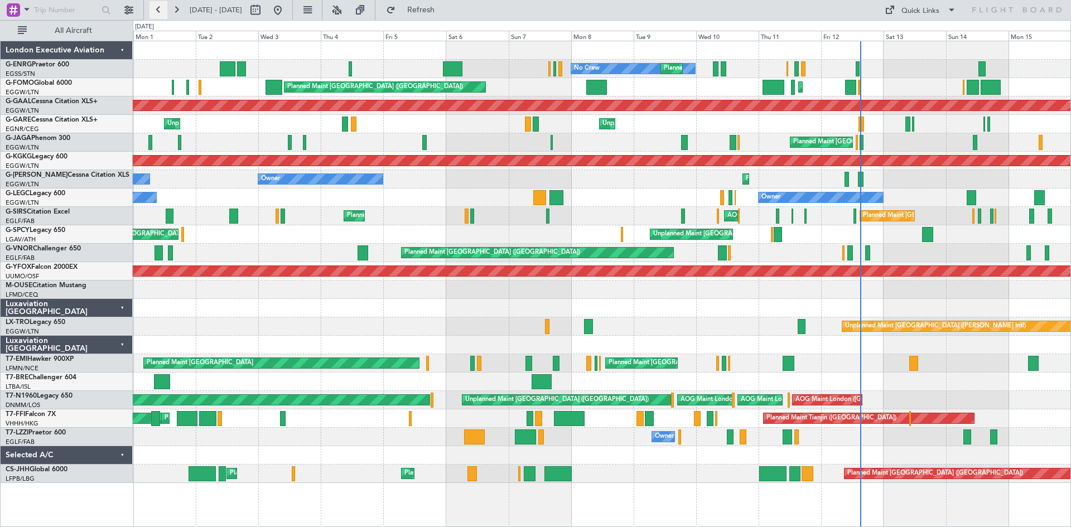
click at [155, 12] on button at bounding box center [159, 10] width 18 height 18
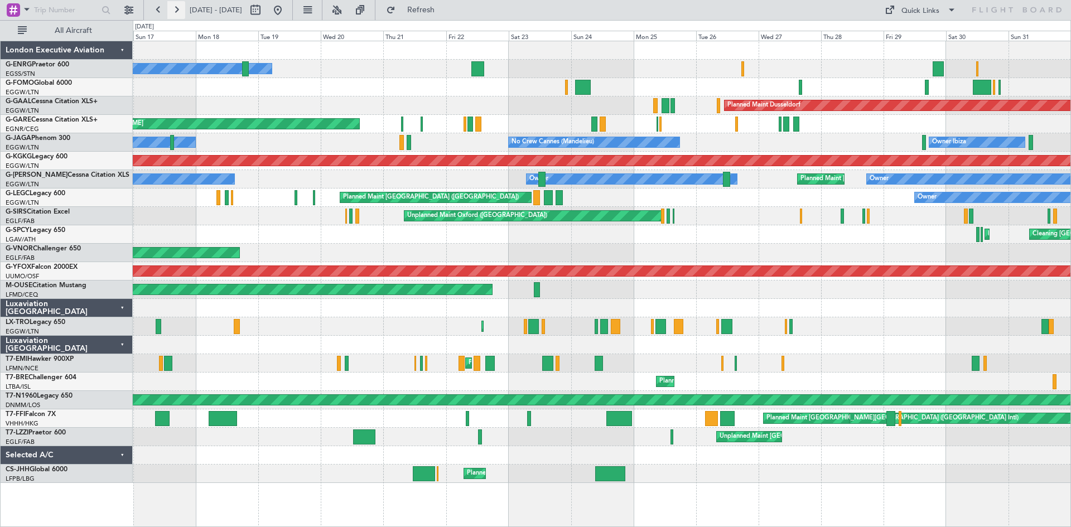
click at [180, 9] on button at bounding box center [176, 10] width 18 height 18
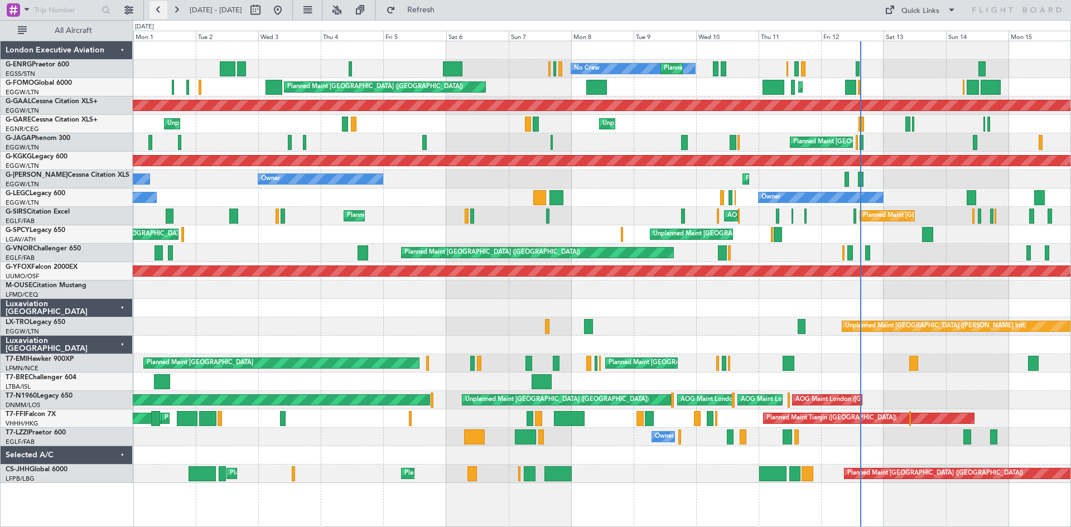
click at [159, 5] on button at bounding box center [159, 10] width 18 height 18
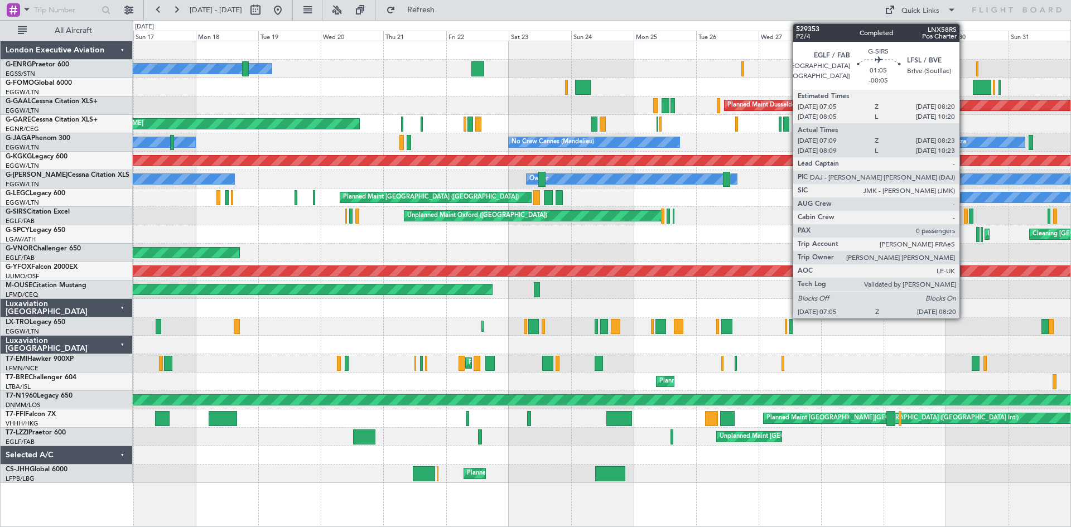
click at [965, 216] on div at bounding box center [965, 216] width 3 height 15
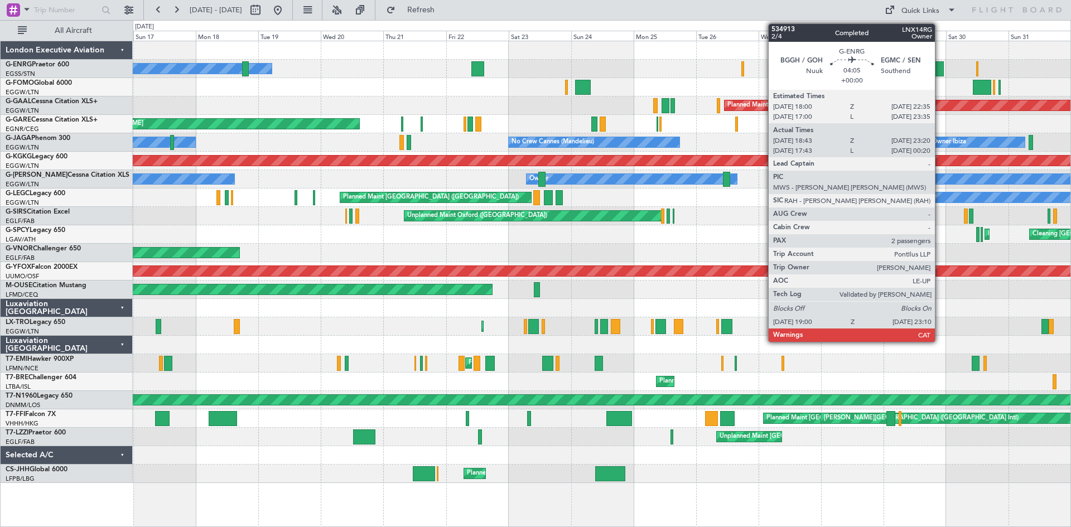
click at [940, 72] on div at bounding box center [938, 68] width 11 height 15
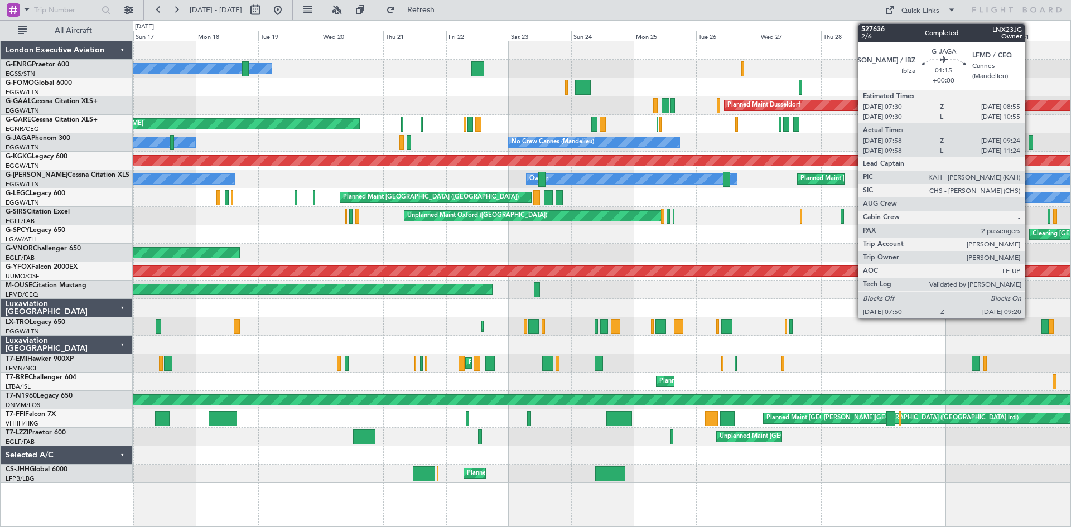
click at [1030, 142] on div at bounding box center [1031, 142] width 4 height 15
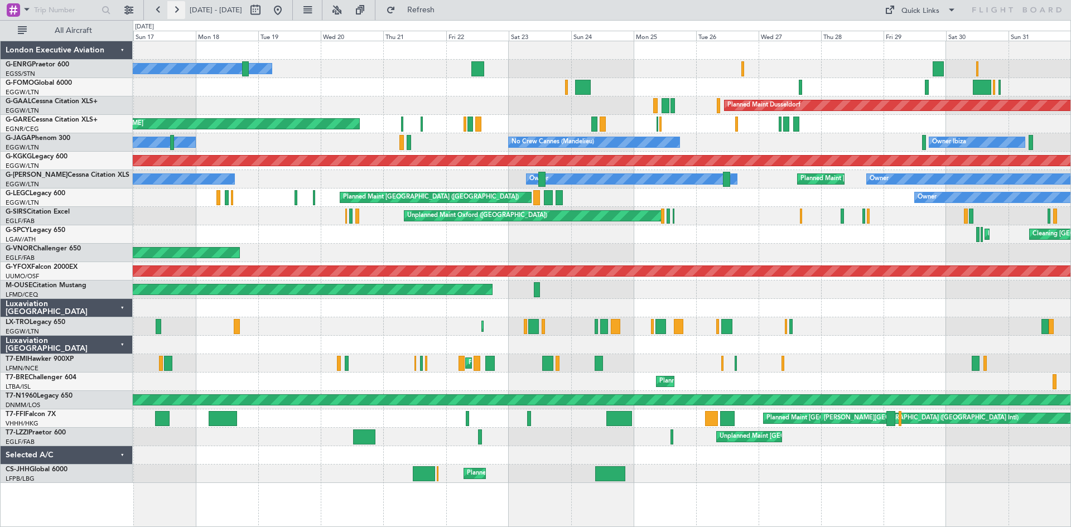
click at [177, 16] on button at bounding box center [176, 10] width 18 height 18
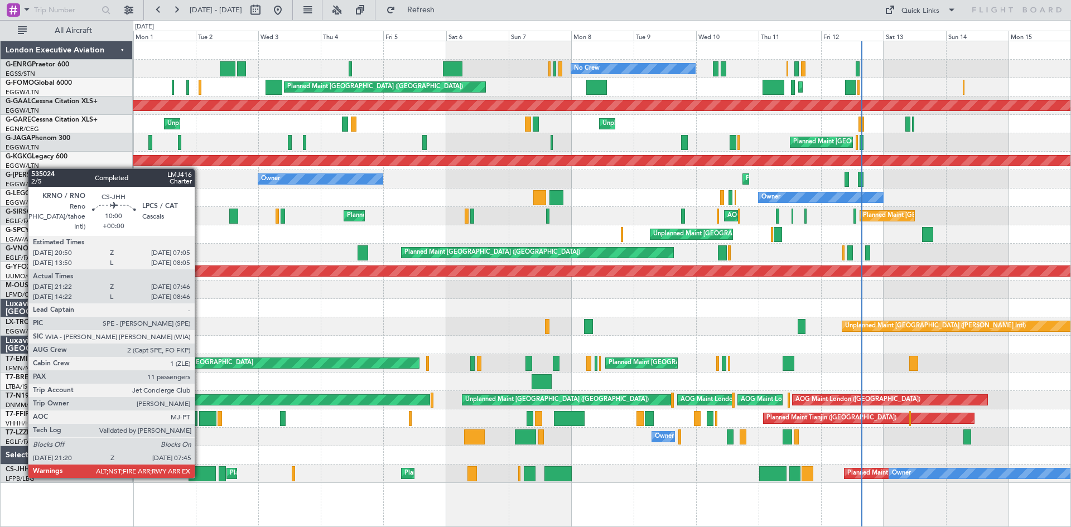
click at [200, 477] on div at bounding box center [202, 474] width 27 height 15
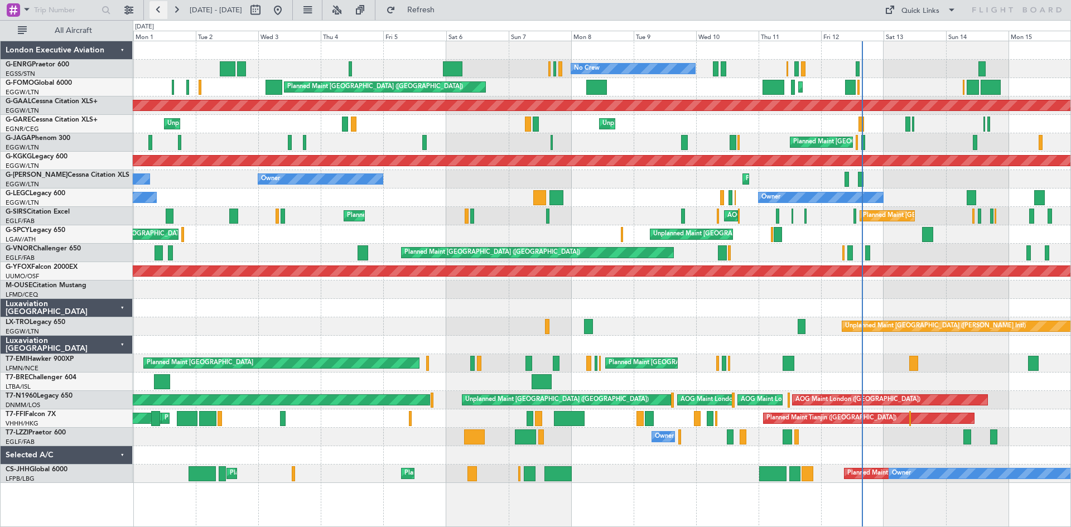
click at [160, 9] on button at bounding box center [159, 10] width 18 height 18
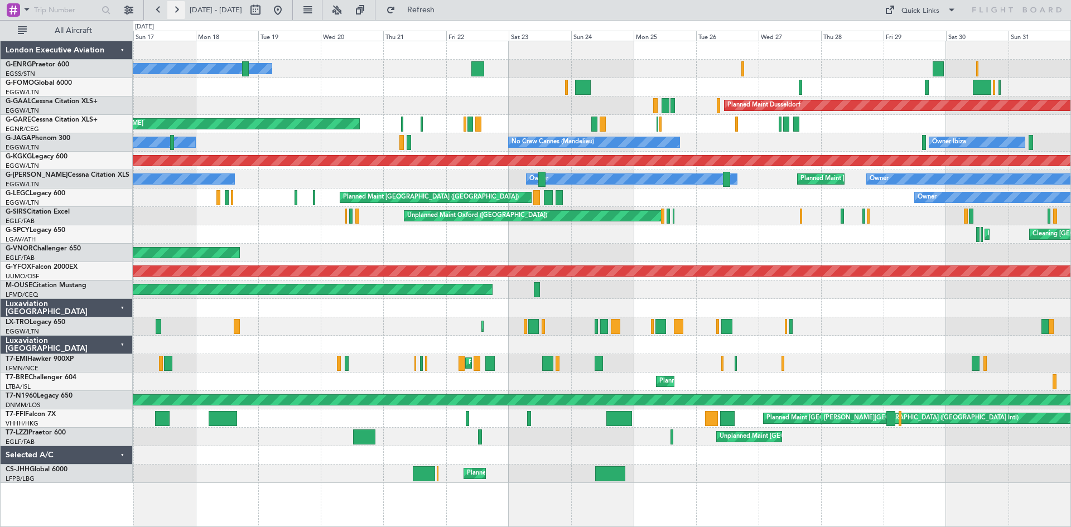
click at [172, 8] on button at bounding box center [176, 10] width 18 height 18
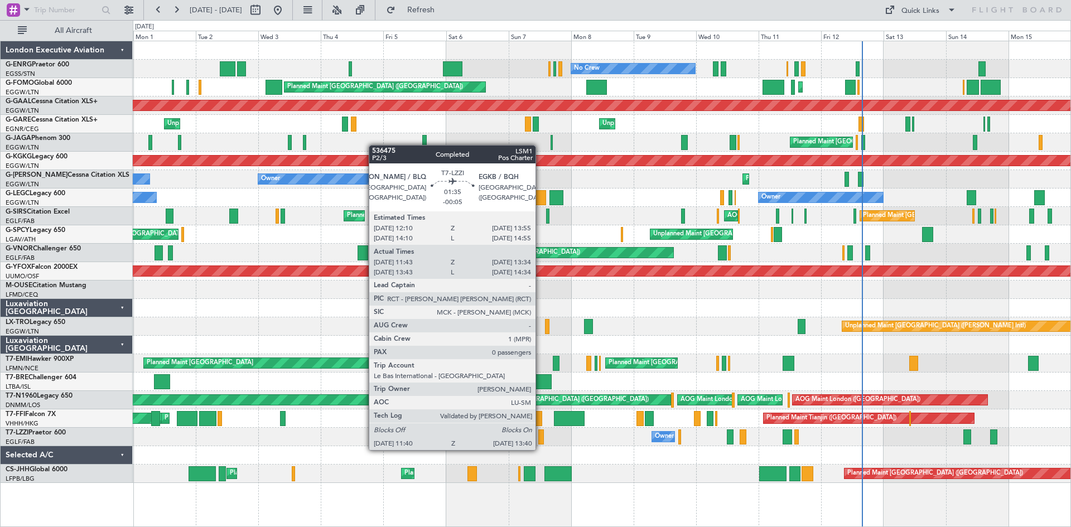
click at [541, 439] on div at bounding box center [542, 437] width 6 height 15
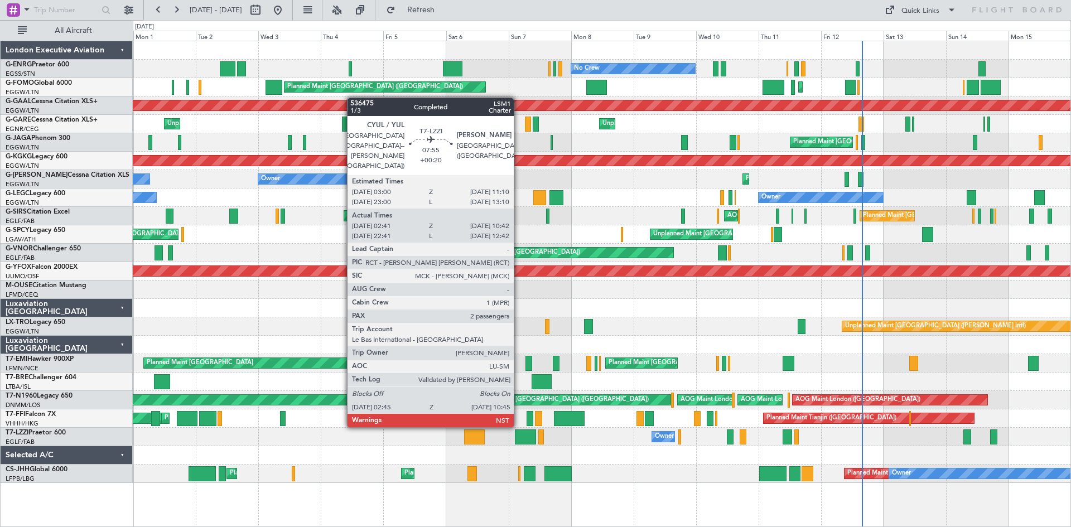
click at [519, 436] on div at bounding box center [525, 437] width 21 height 15
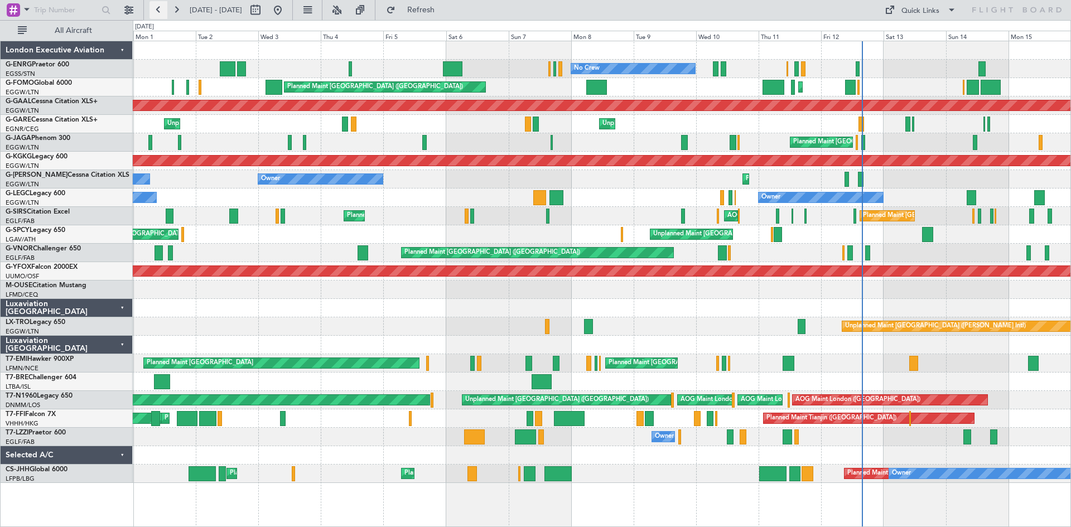
click at [160, 5] on button at bounding box center [159, 10] width 18 height 18
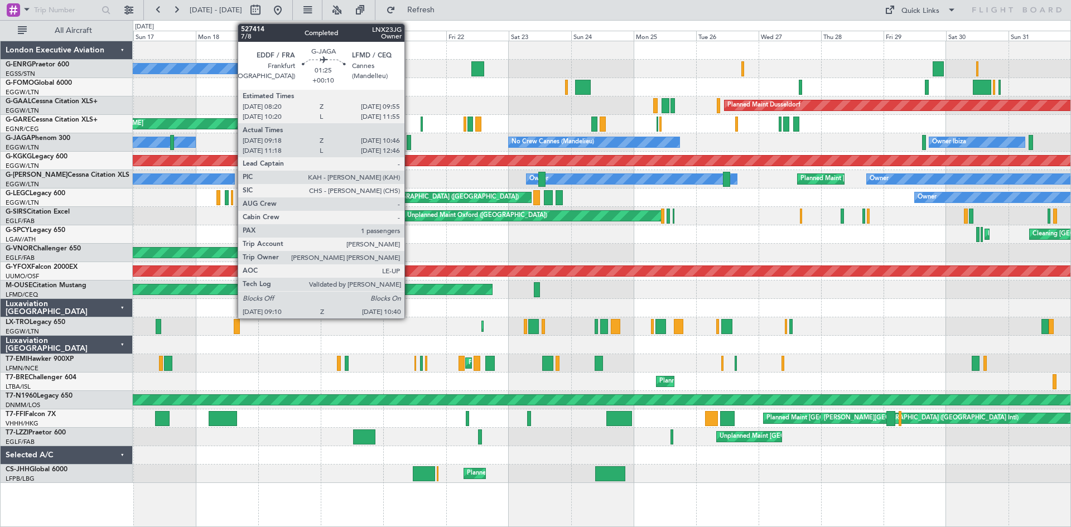
click at [410, 142] on div at bounding box center [409, 142] width 4 height 15
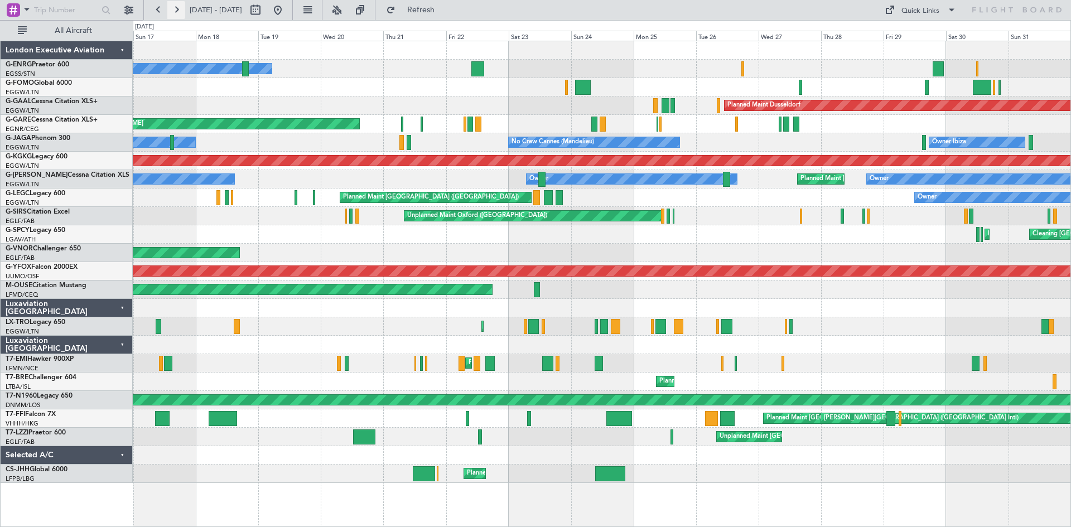
click at [179, 8] on button at bounding box center [176, 10] width 18 height 18
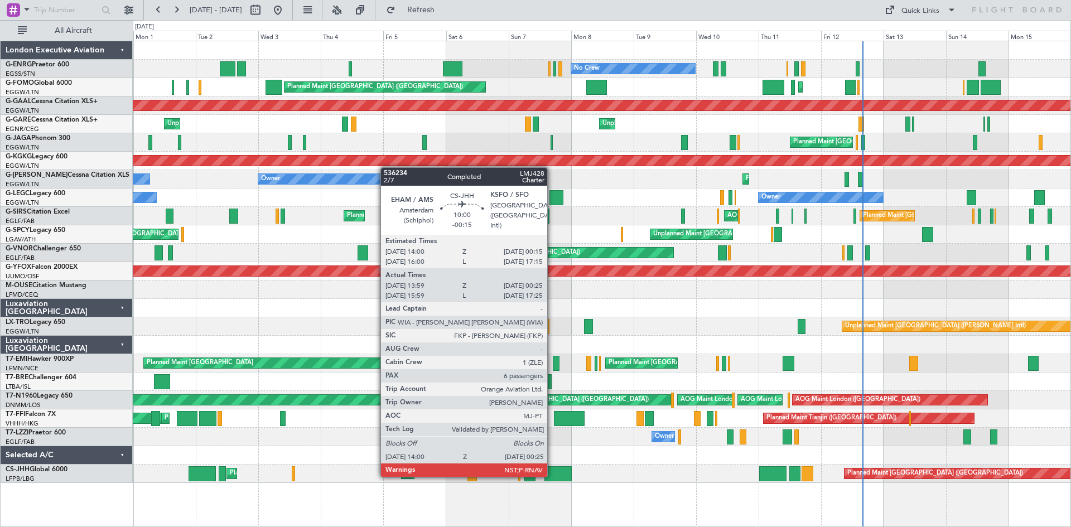
click at [552, 476] on div at bounding box center [558, 474] width 27 height 15
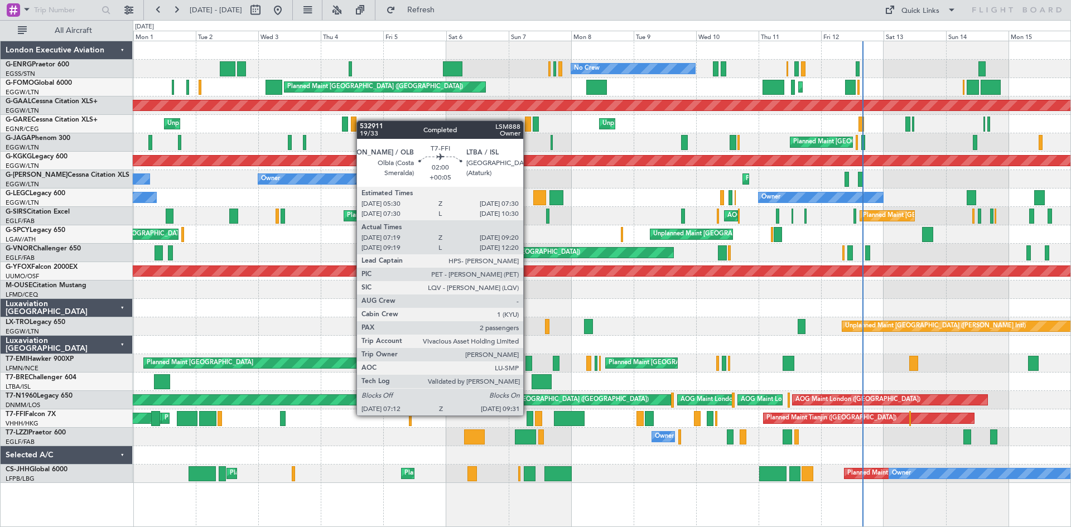
click at [528, 415] on div at bounding box center [530, 418] width 6 height 15
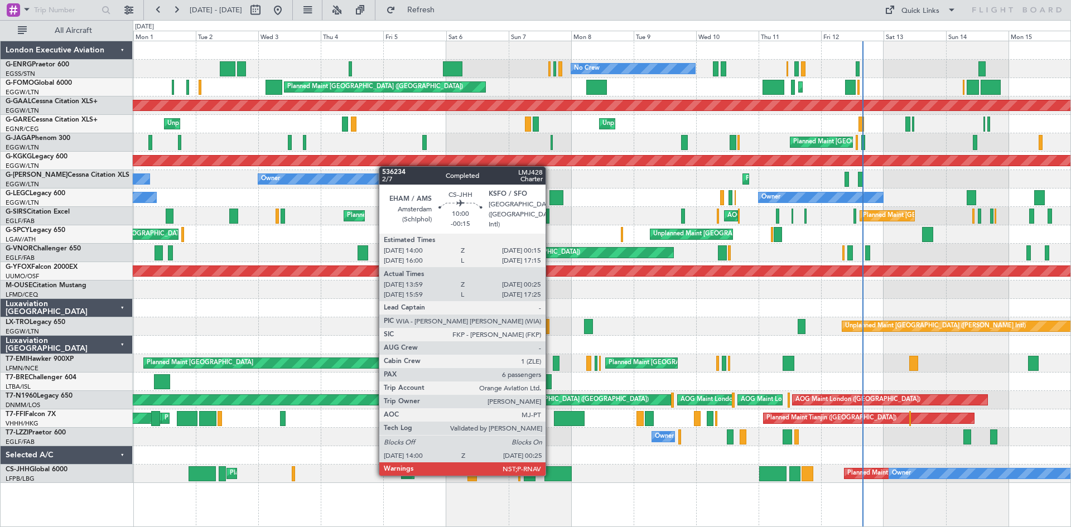
click at [551, 475] on div at bounding box center [558, 474] width 27 height 15
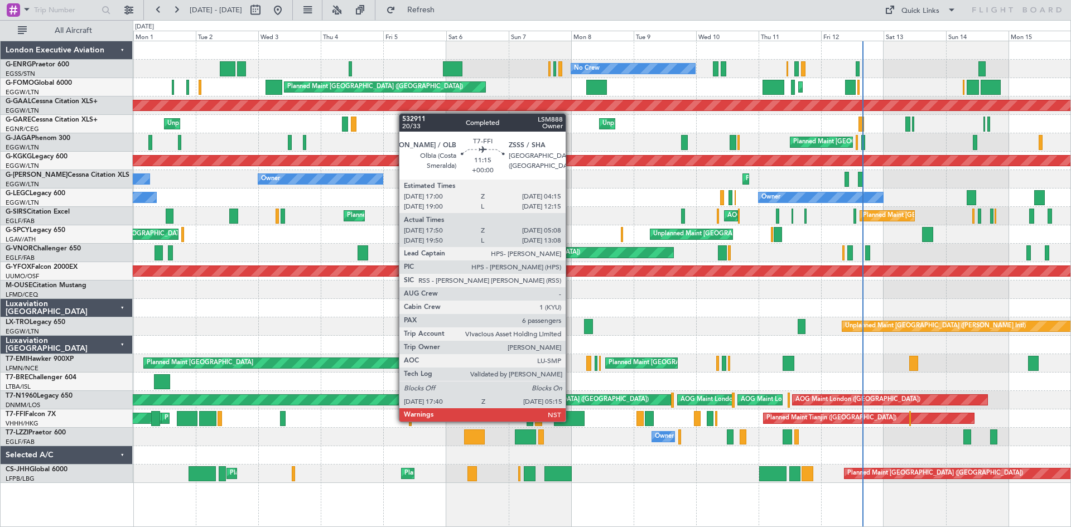
click at [571, 421] on div at bounding box center [569, 418] width 31 height 15
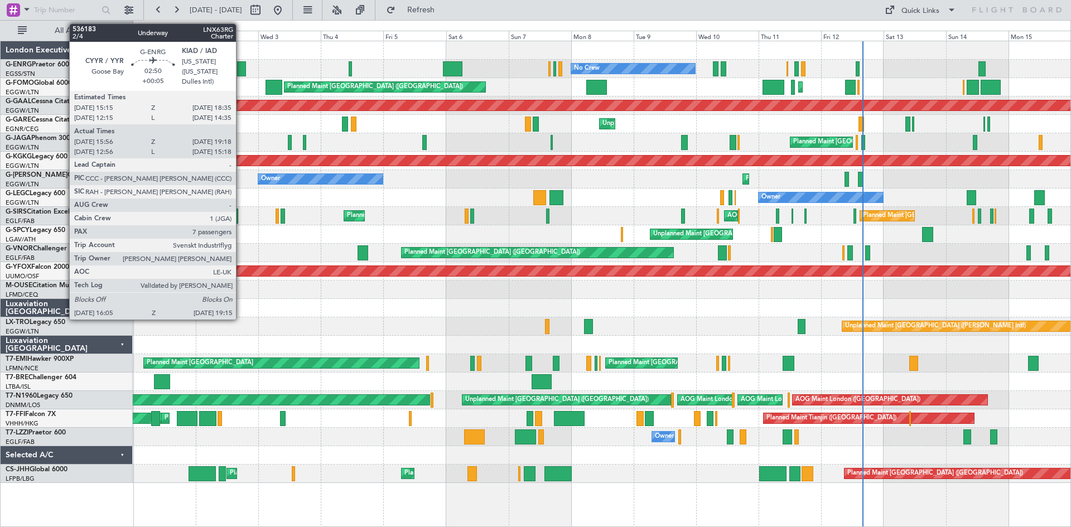
click at [241, 70] on div at bounding box center [241, 68] width 8 height 15
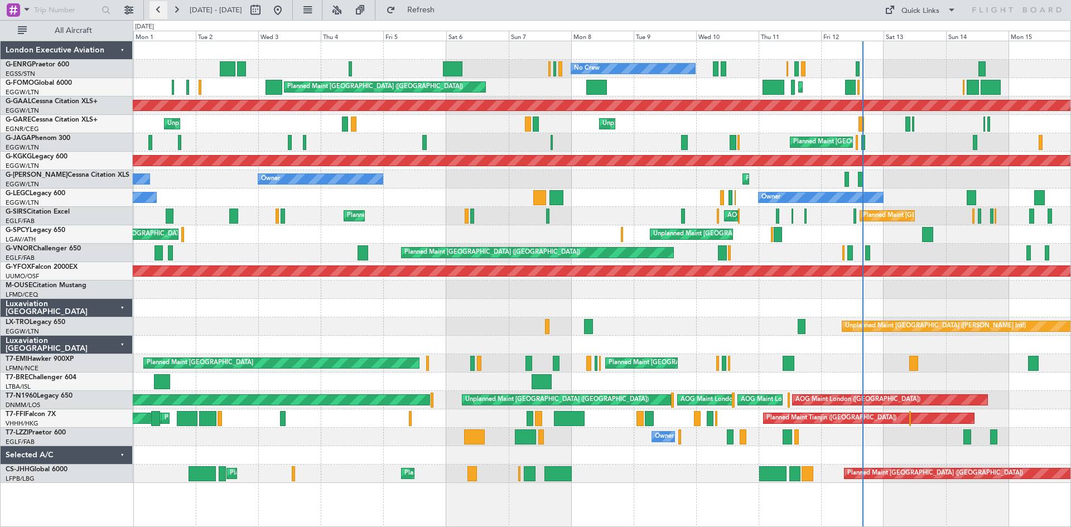
click at [155, 13] on button at bounding box center [159, 10] width 18 height 18
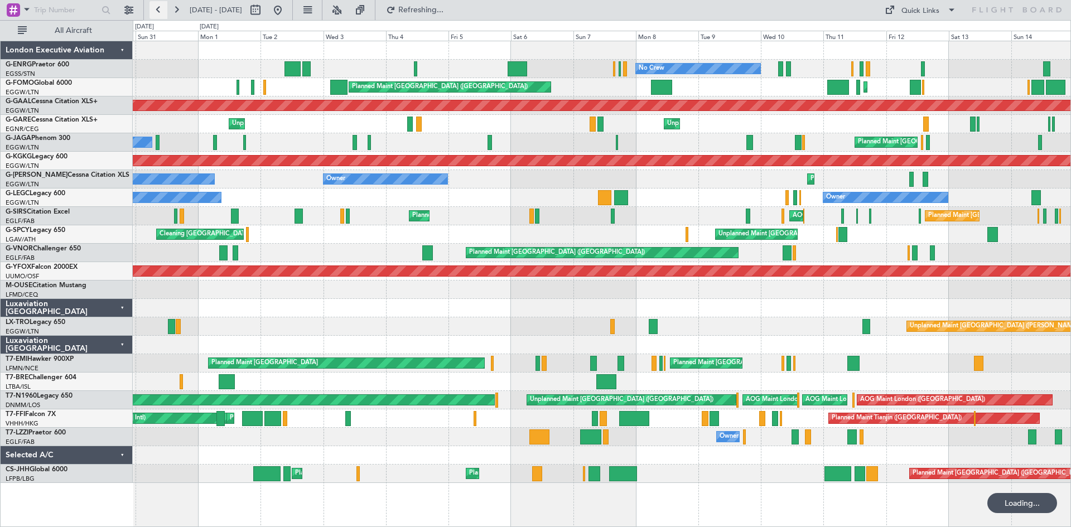
click at [155, 13] on button at bounding box center [159, 10] width 18 height 18
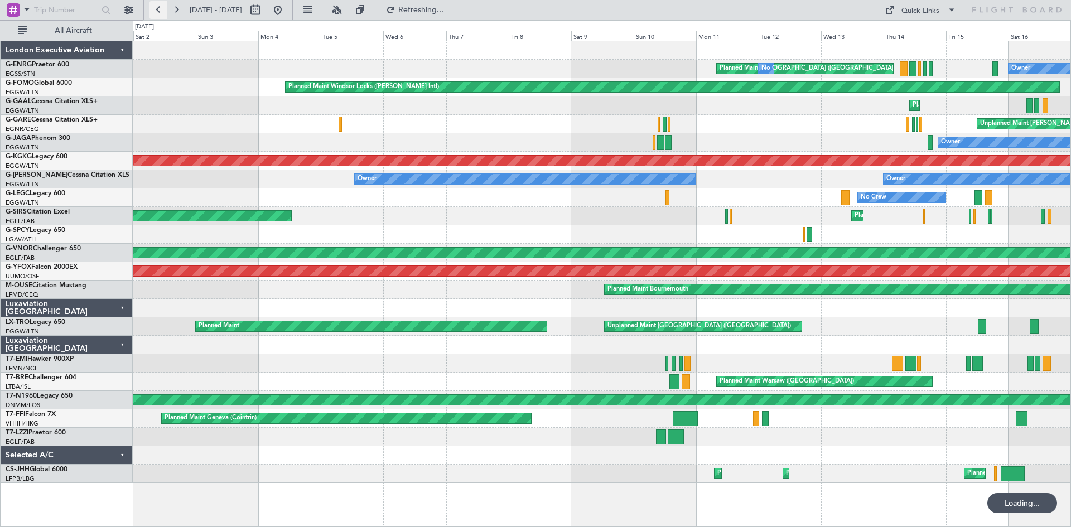
click at [155, 13] on button at bounding box center [159, 10] width 18 height 18
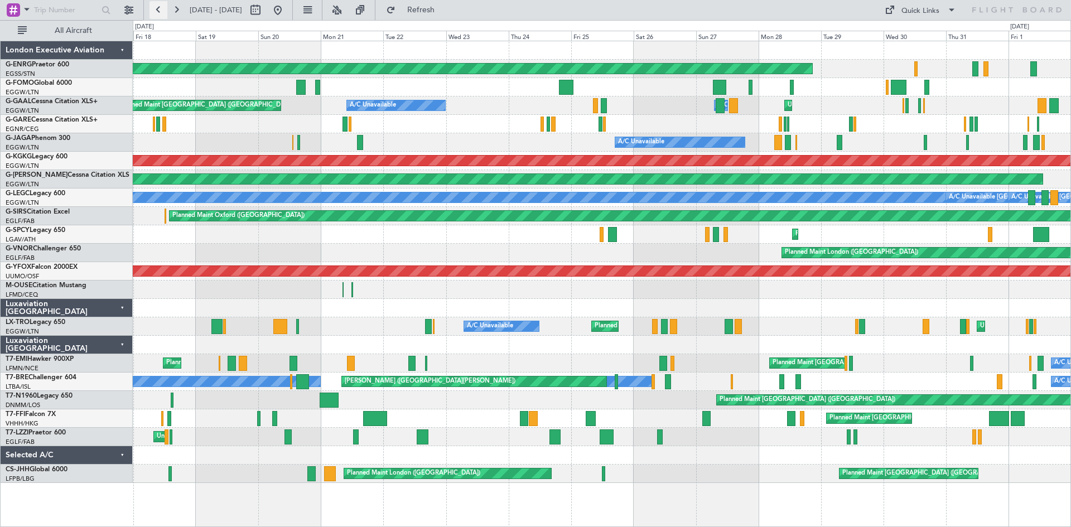
click at [155, 11] on button at bounding box center [159, 10] width 18 height 18
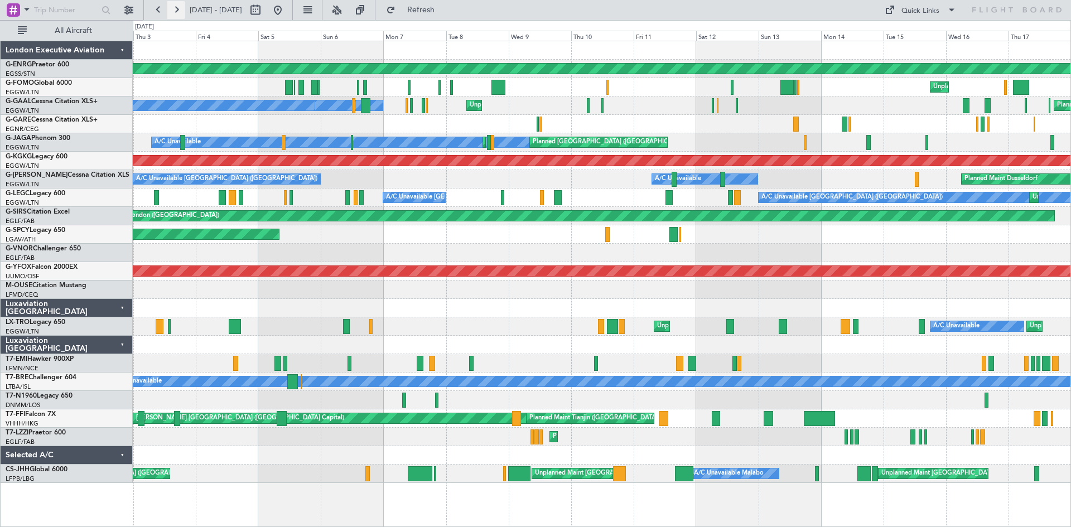
click at [174, 8] on button at bounding box center [176, 10] width 18 height 18
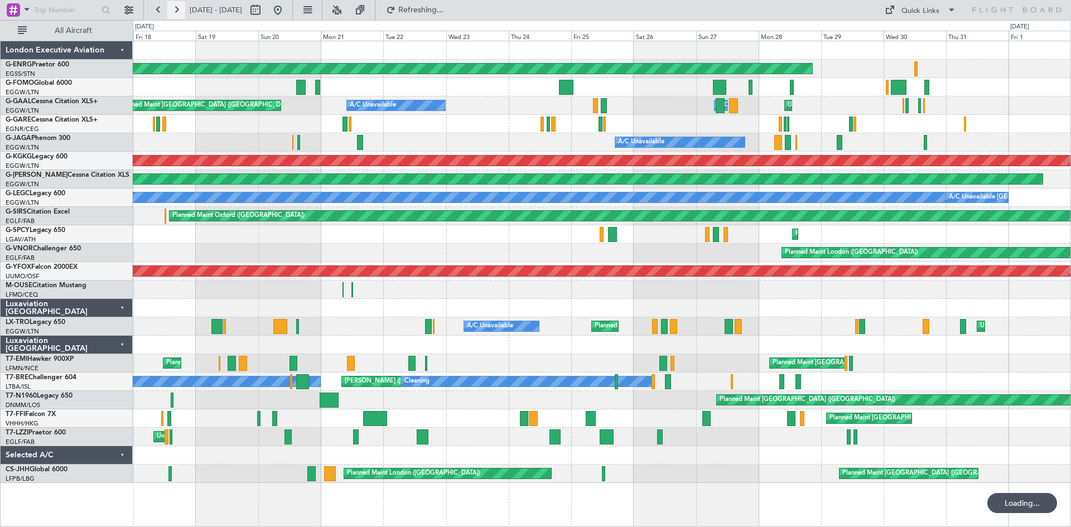
click at [174, 9] on button at bounding box center [176, 10] width 18 height 18
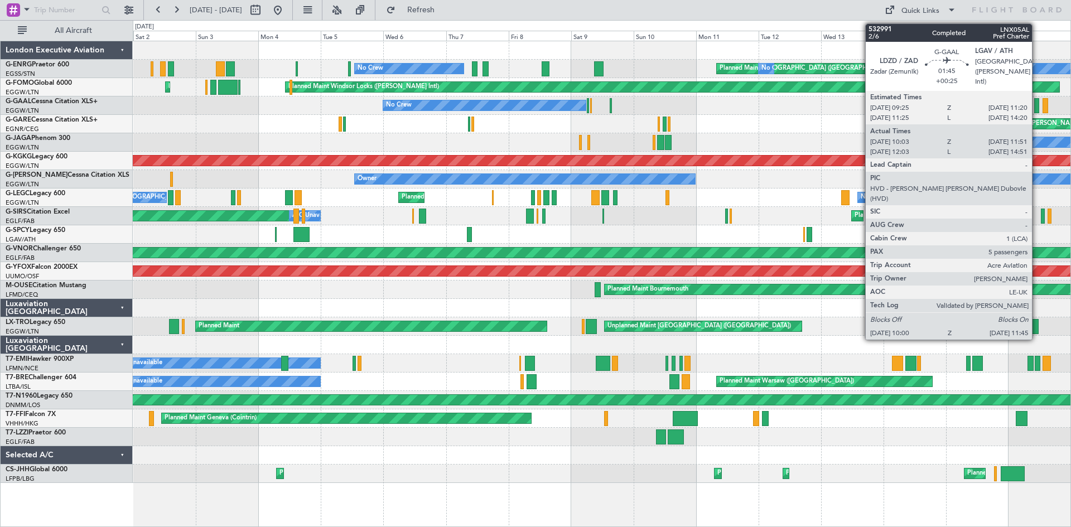
click at [1037, 107] on div at bounding box center [1037, 105] width 5 height 15
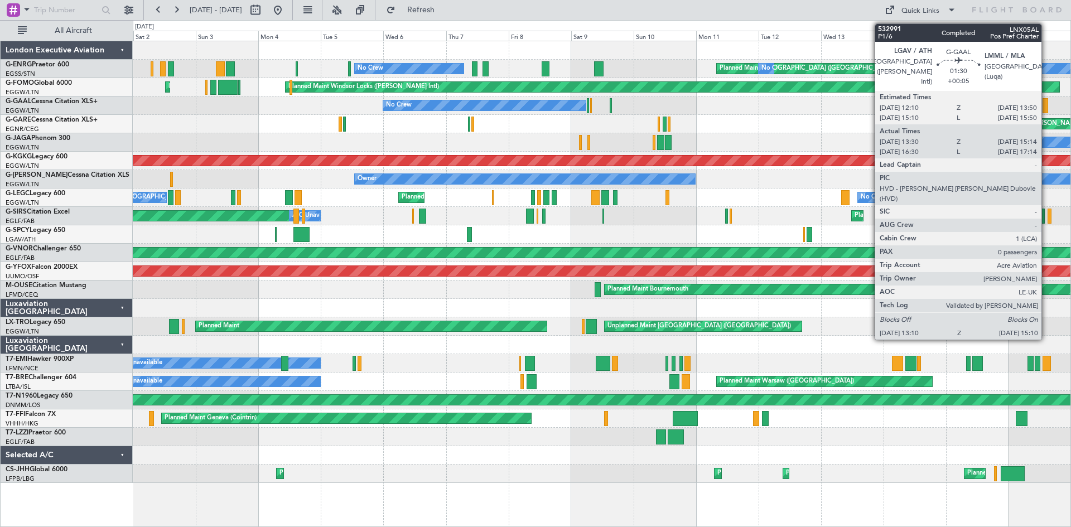
click at [1047, 106] on div at bounding box center [1046, 105] width 6 height 15
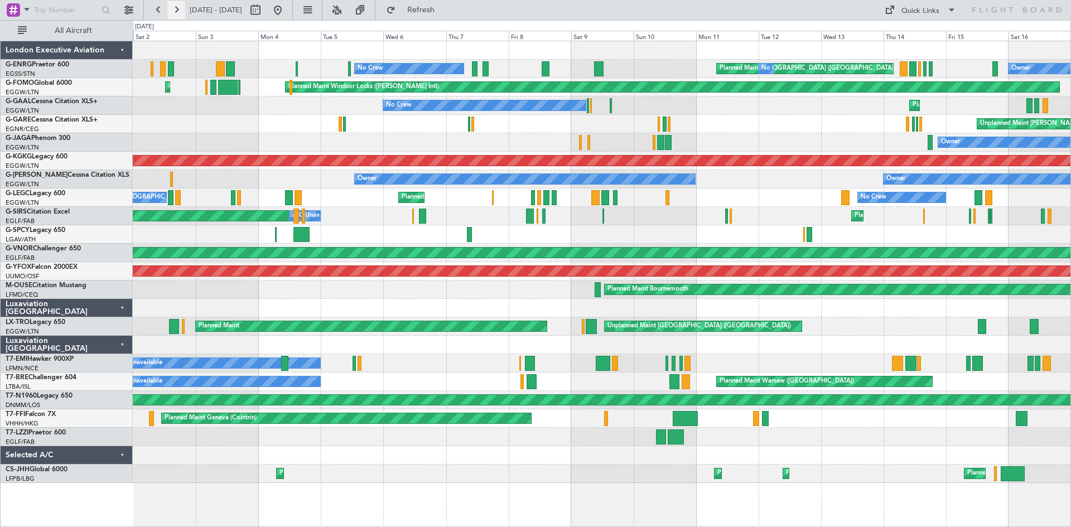
click at [178, 6] on button at bounding box center [176, 10] width 18 height 18
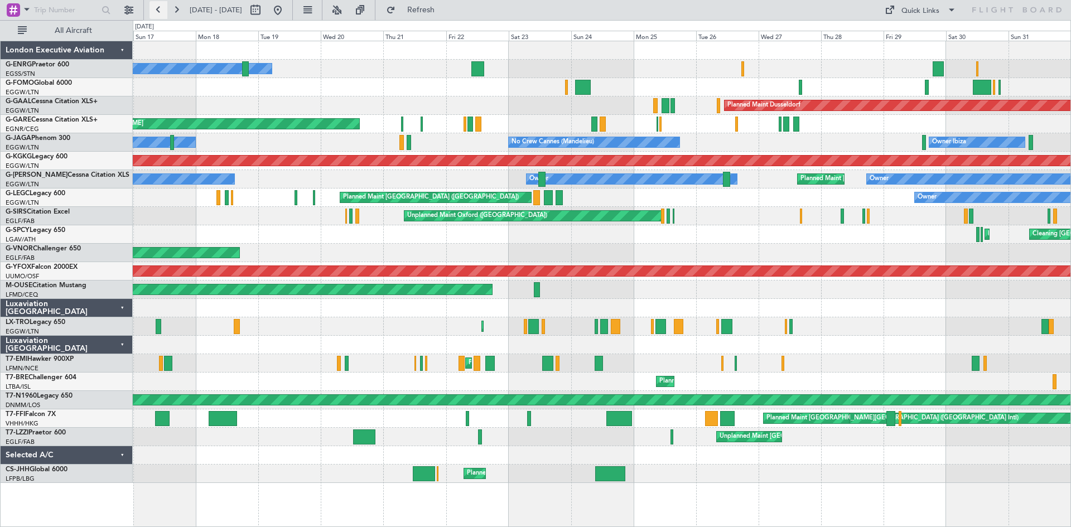
click at [159, 9] on button at bounding box center [159, 10] width 18 height 18
